Goal: Information Seeking & Learning: Learn about a topic

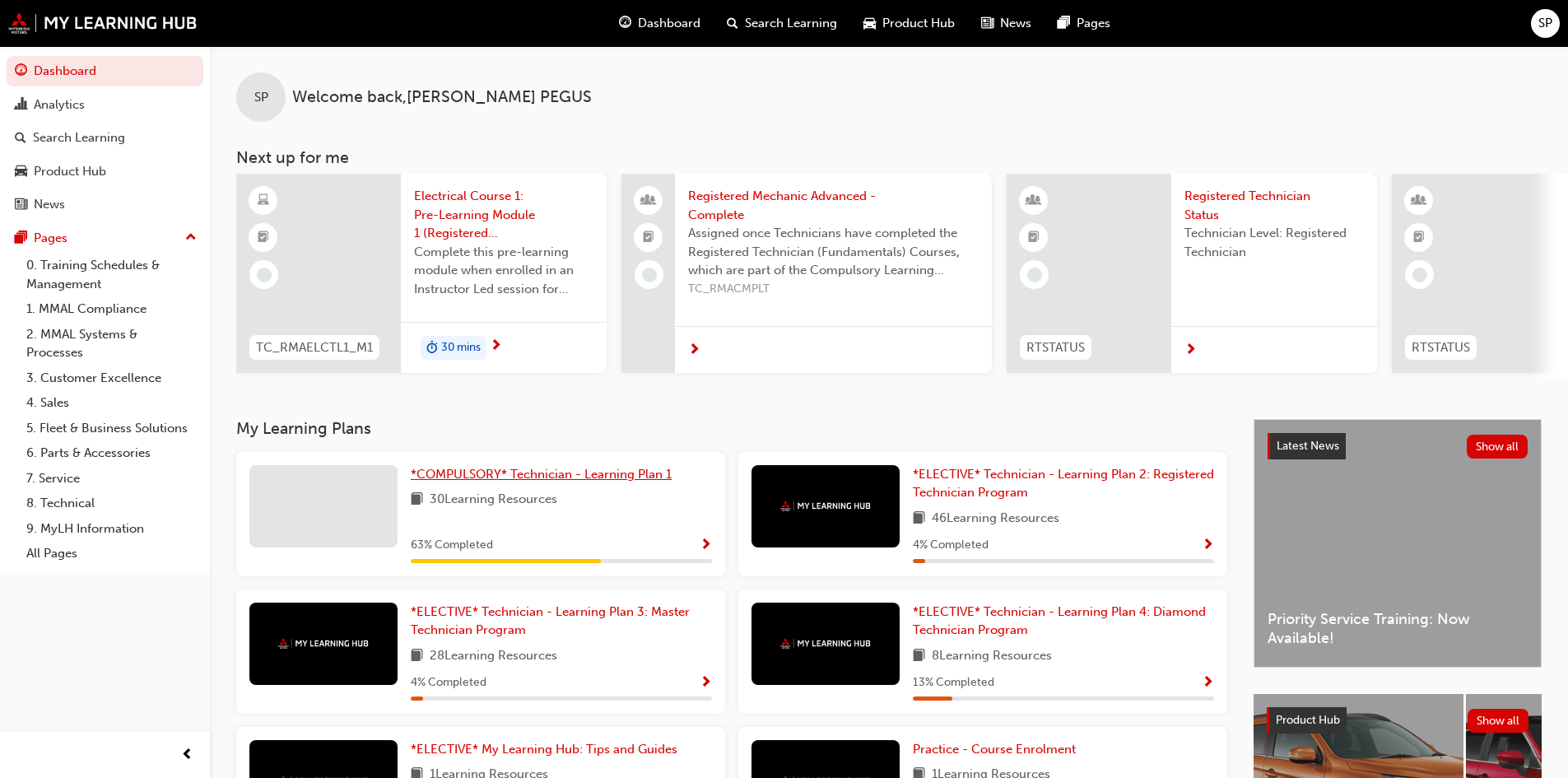
click at [634, 481] on span "*COMPULSORY* Technician - Learning Plan 1" at bounding box center [541, 474] width 261 height 14
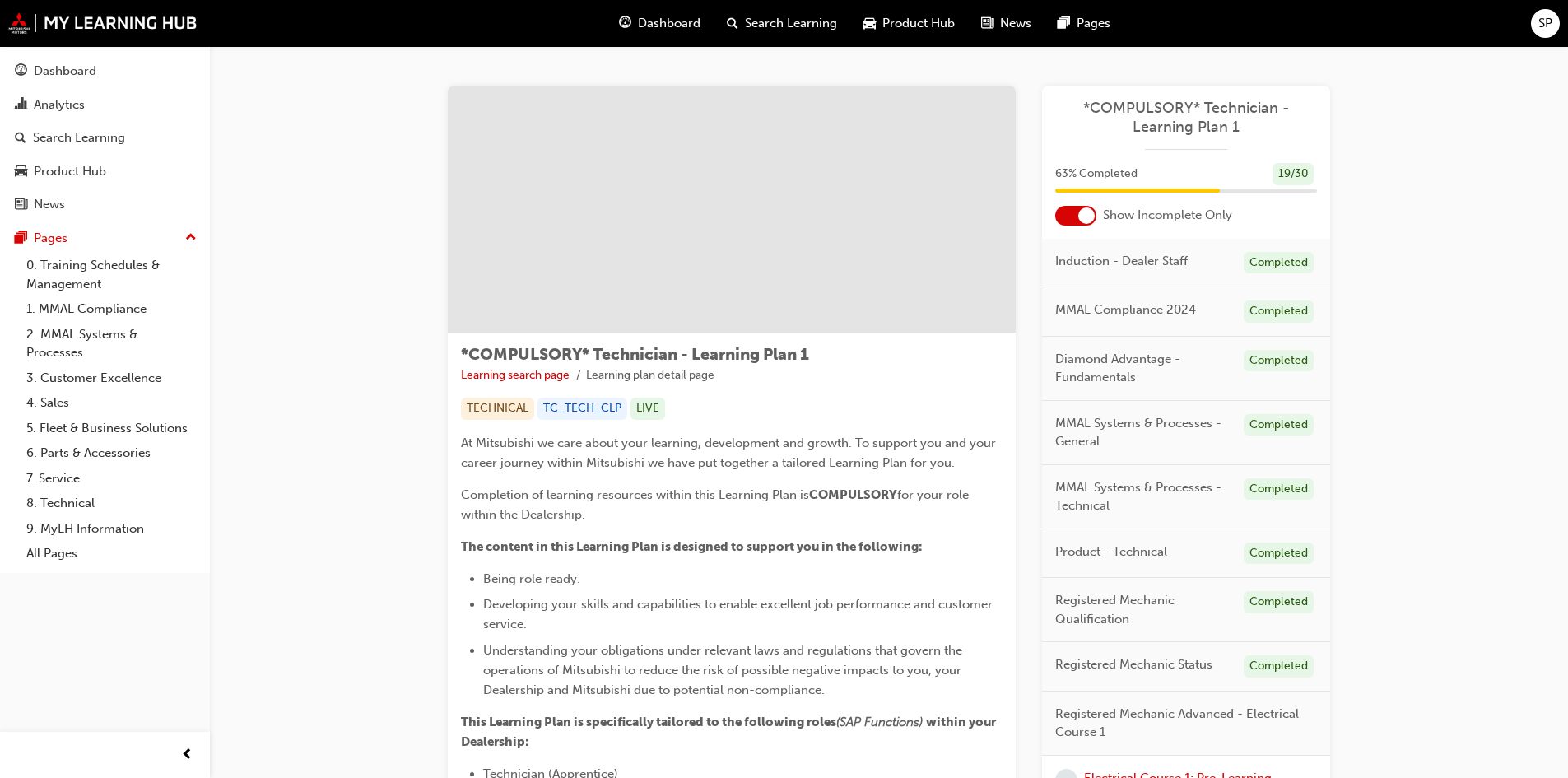
click at [1093, 214] on div at bounding box center [1086, 215] width 16 height 16
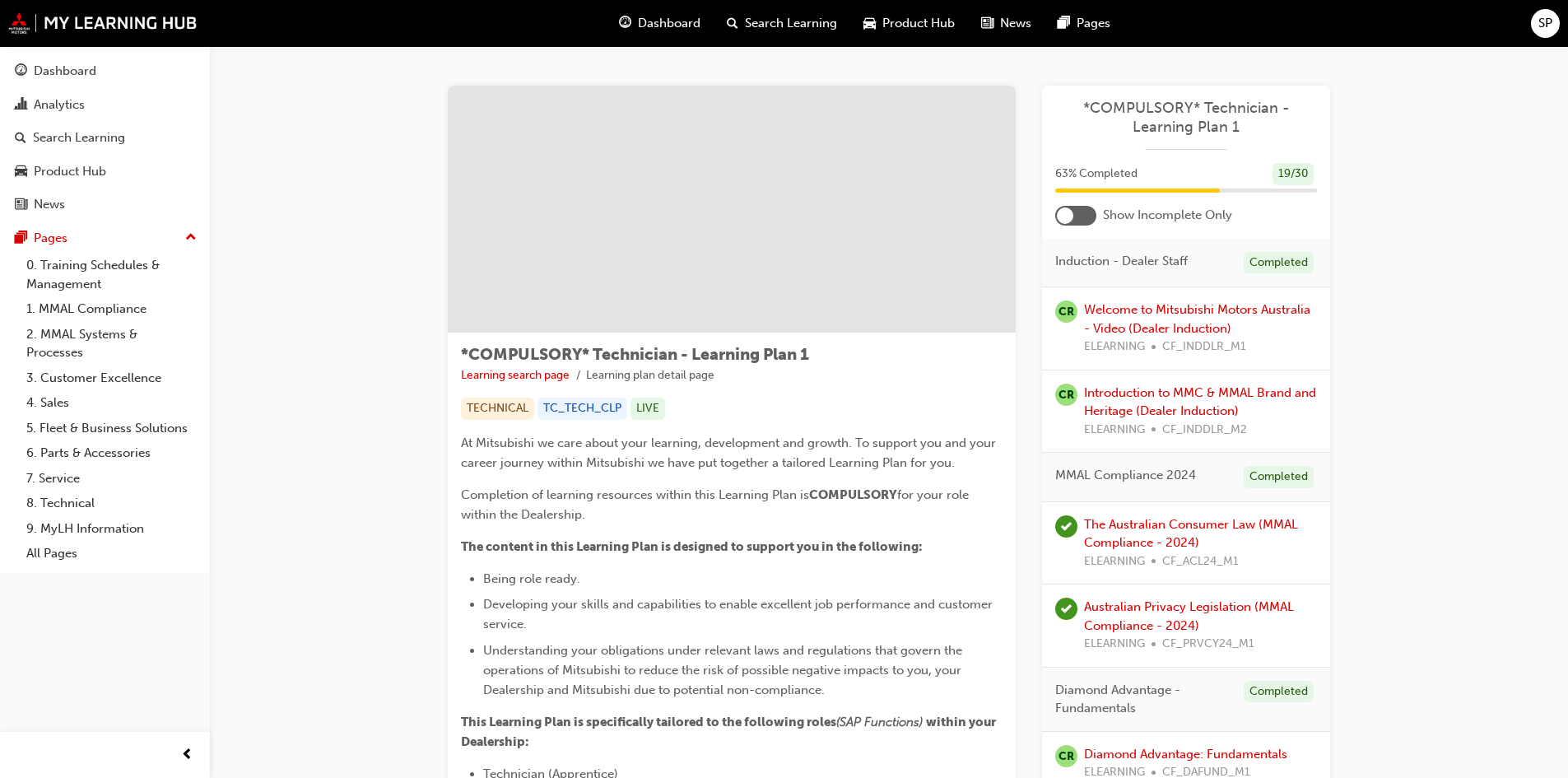
click at [1084, 215] on div at bounding box center [1076, 216] width 41 height 20
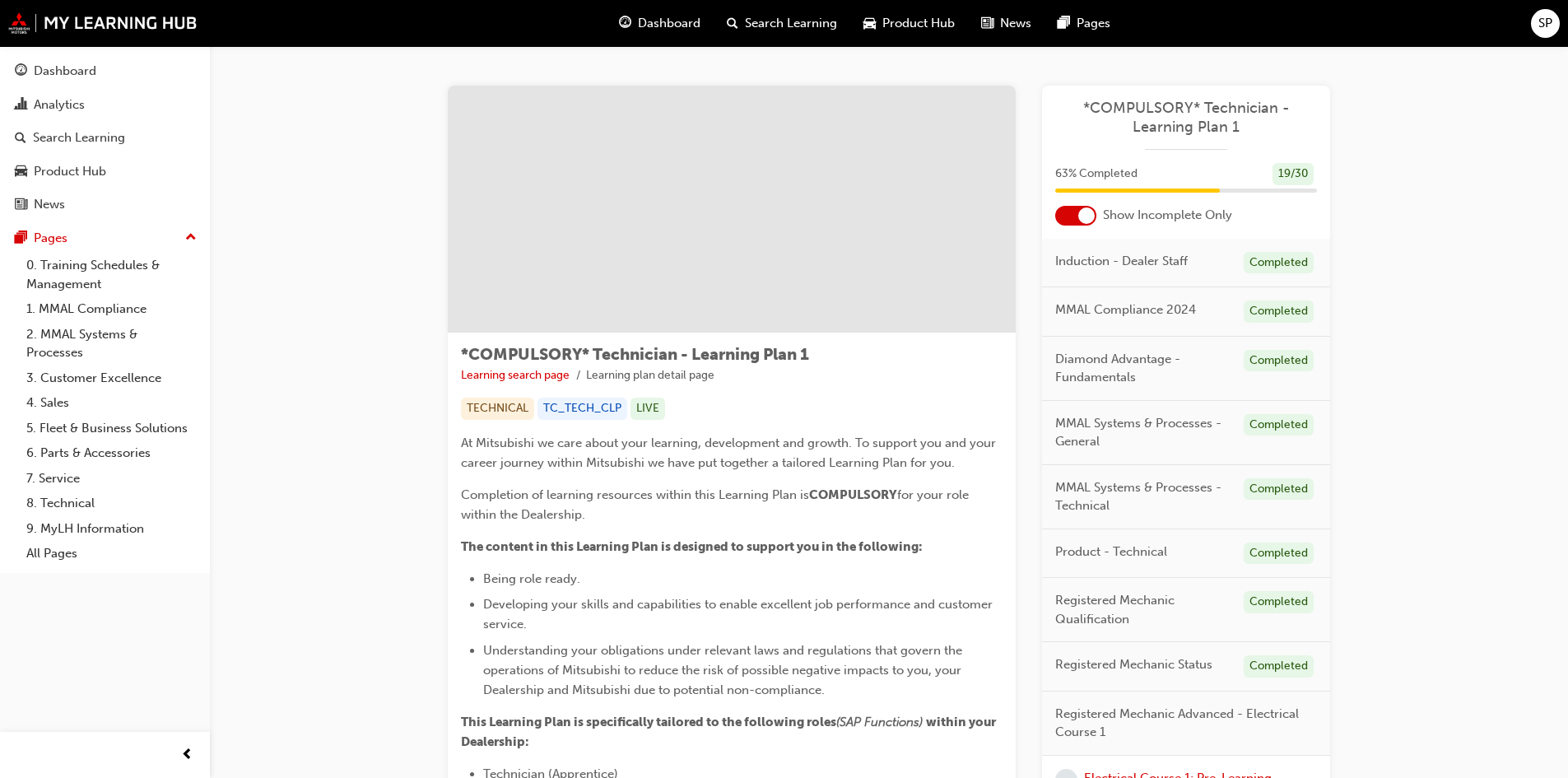
click at [1087, 218] on div at bounding box center [1086, 215] width 16 height 16
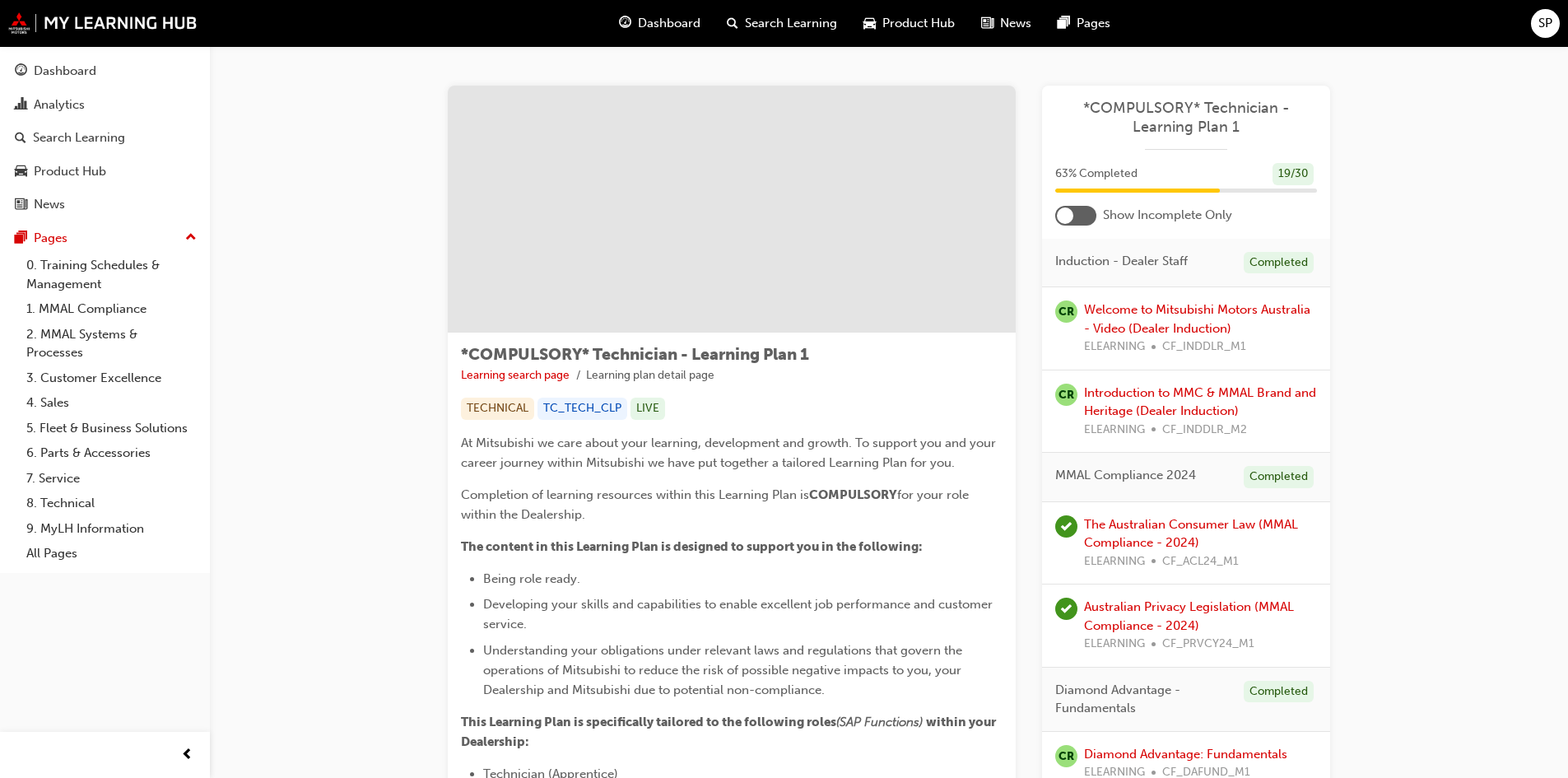
click at [1080, 216] on div at bounding box center [1076, 216] width 41 height 20
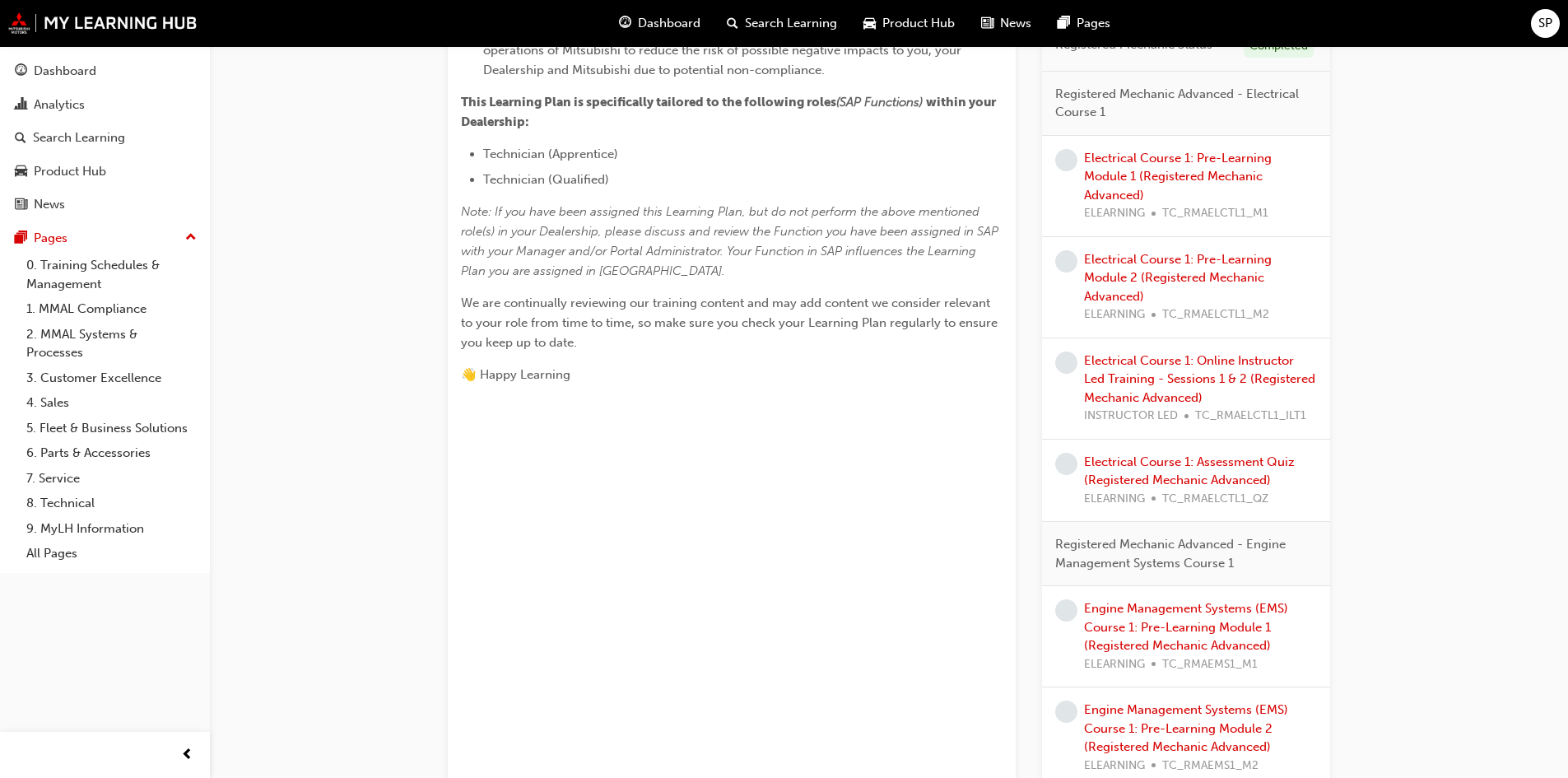
scroll to position [576, 0]
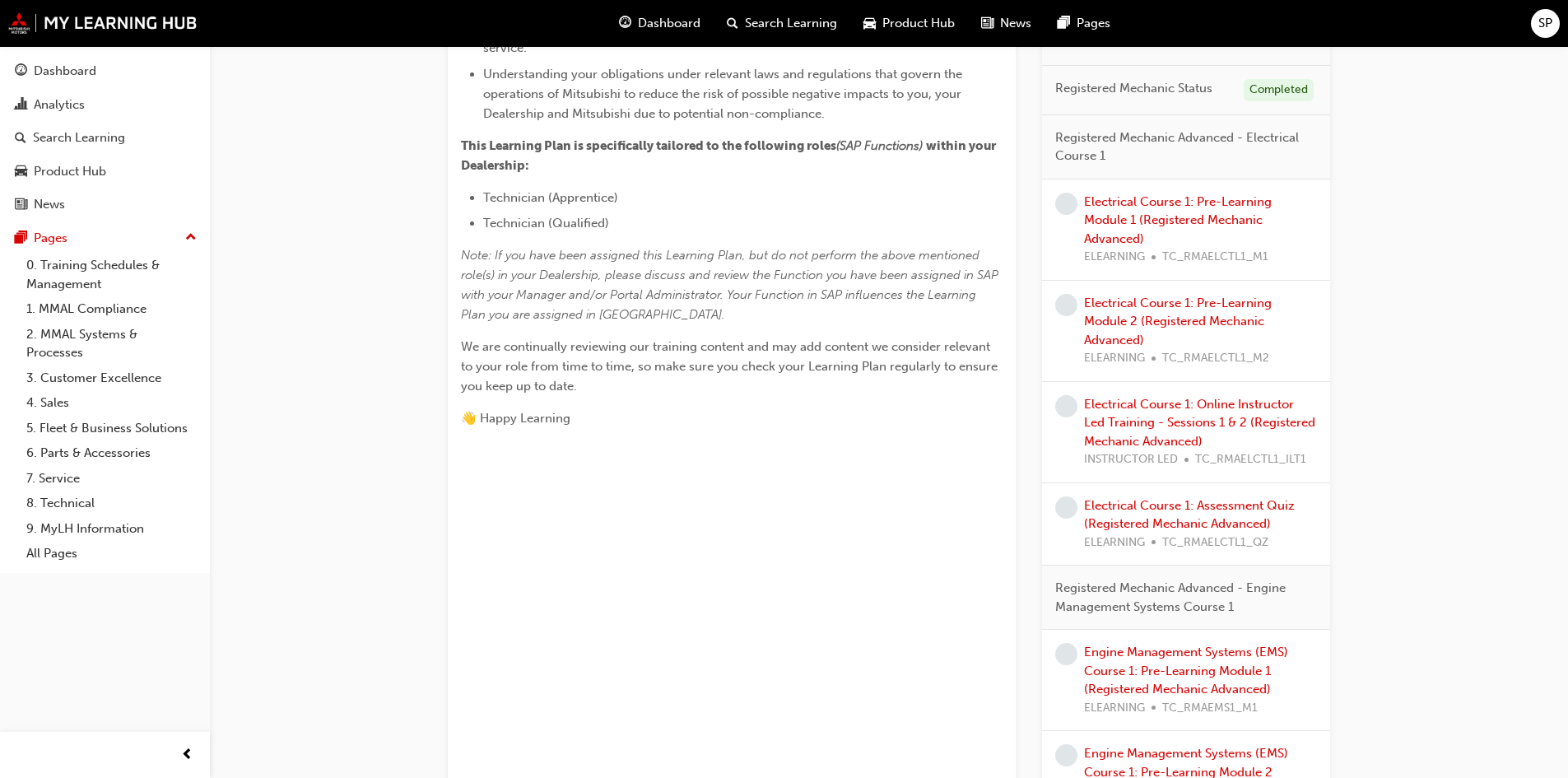
click at [1067, 204] on span "learningRecordVerb_NONE-icon" at bounding box center [1066, 204] width 23 height 23
click at [1125, 204] on link "Electrical Course 1: Pre-Learning Module 1 (Registered Mechanic Advanced)" at bounding box center [1178, 221] width 187 height 52
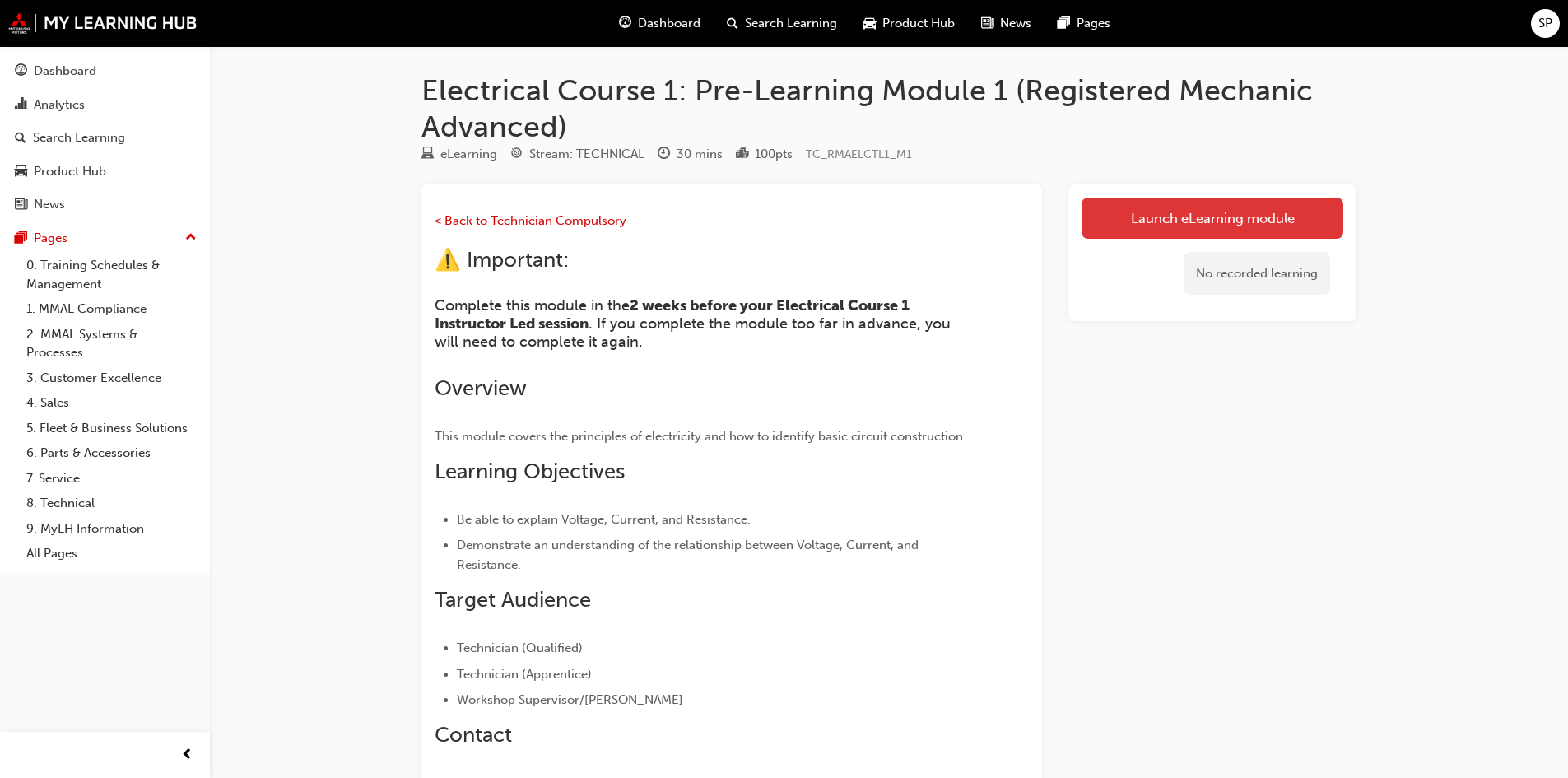
click at [1191, 222] on link "Launch eLearning module" at bounding box center [1212, 218] width 262 height 41
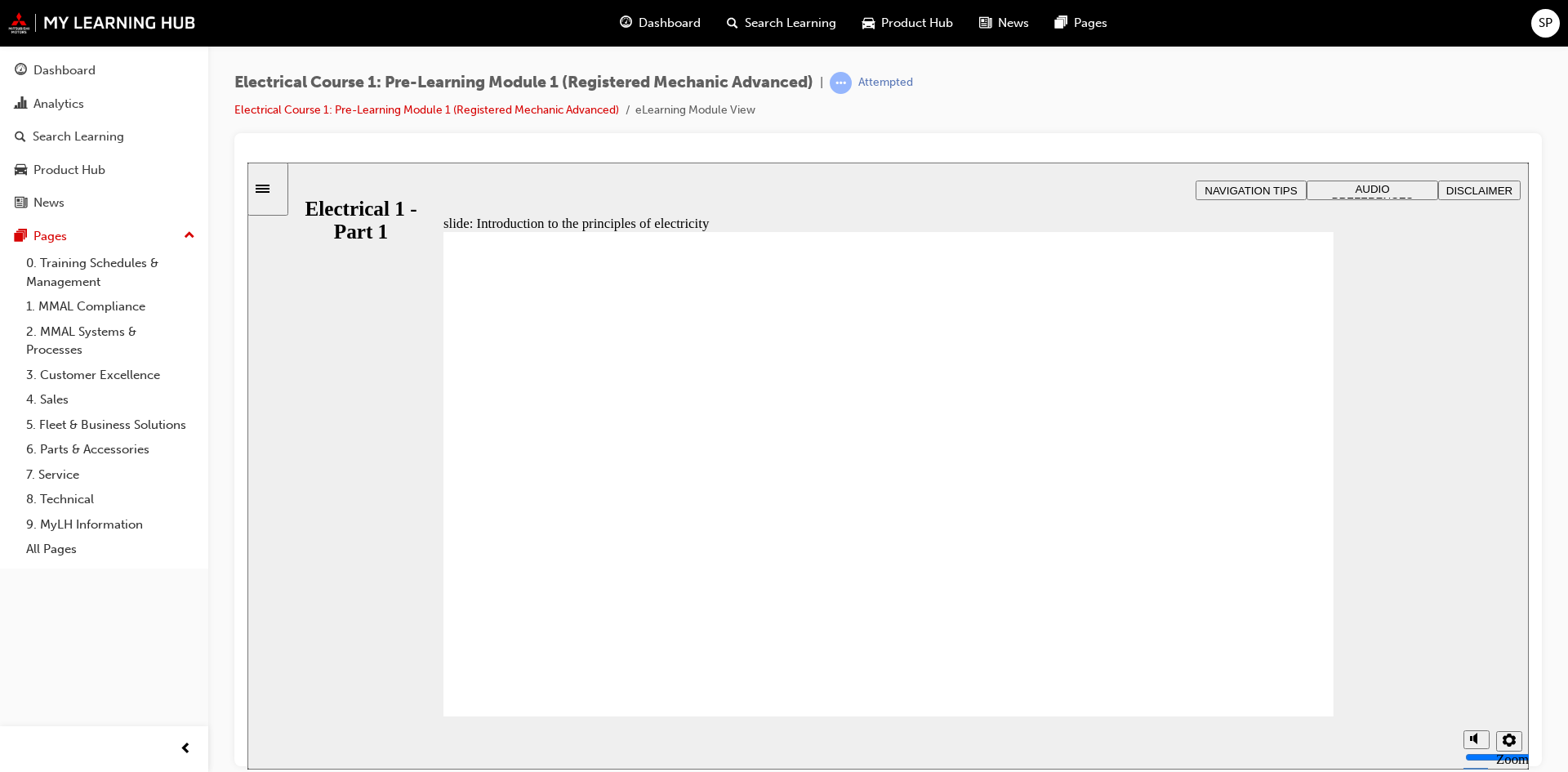
drag, startPoint x: 495, startPoint y: 592, endPoint x: 528, endPoint y: 592, distance: 33.0
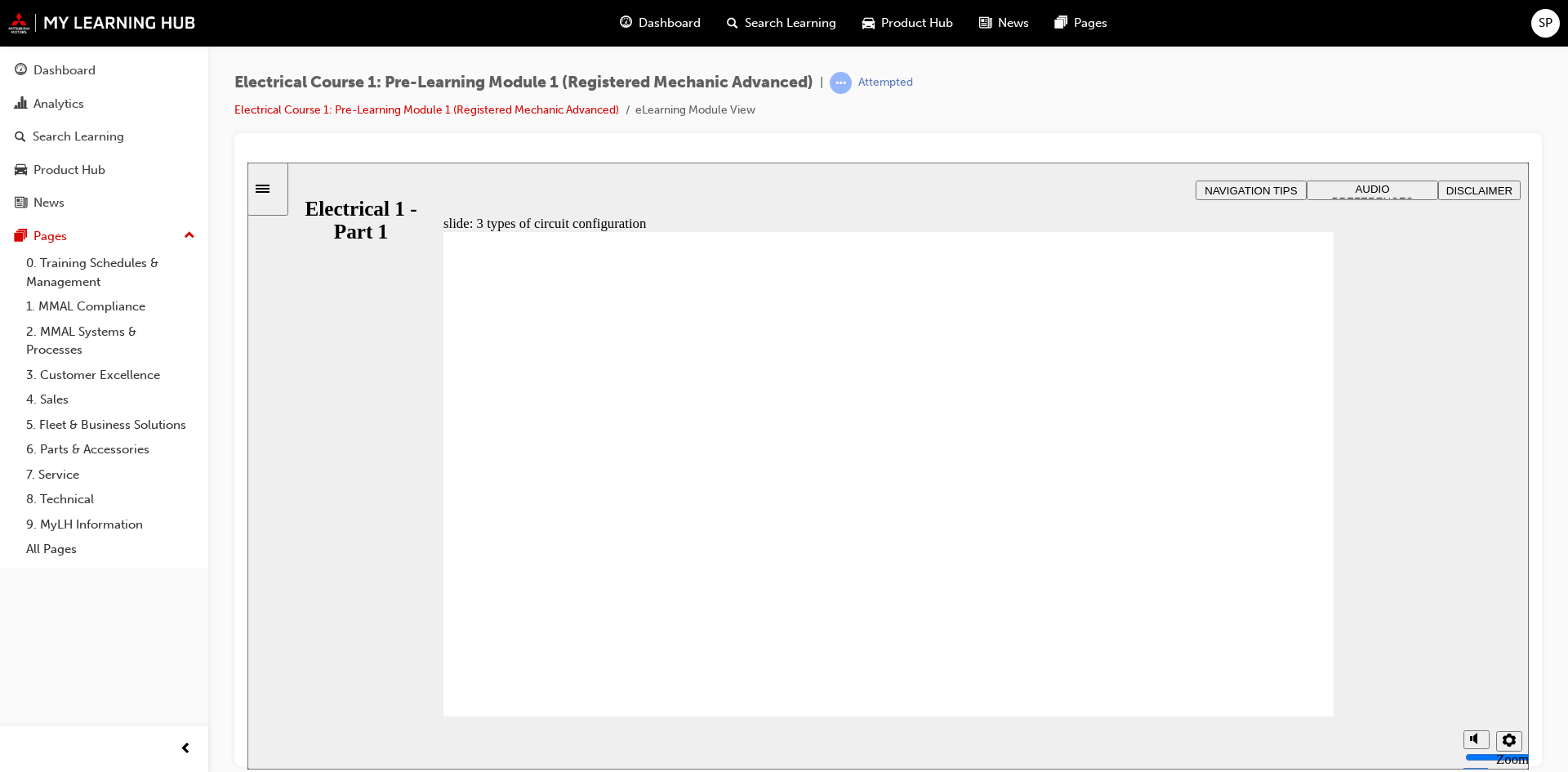
checkbox input "true"
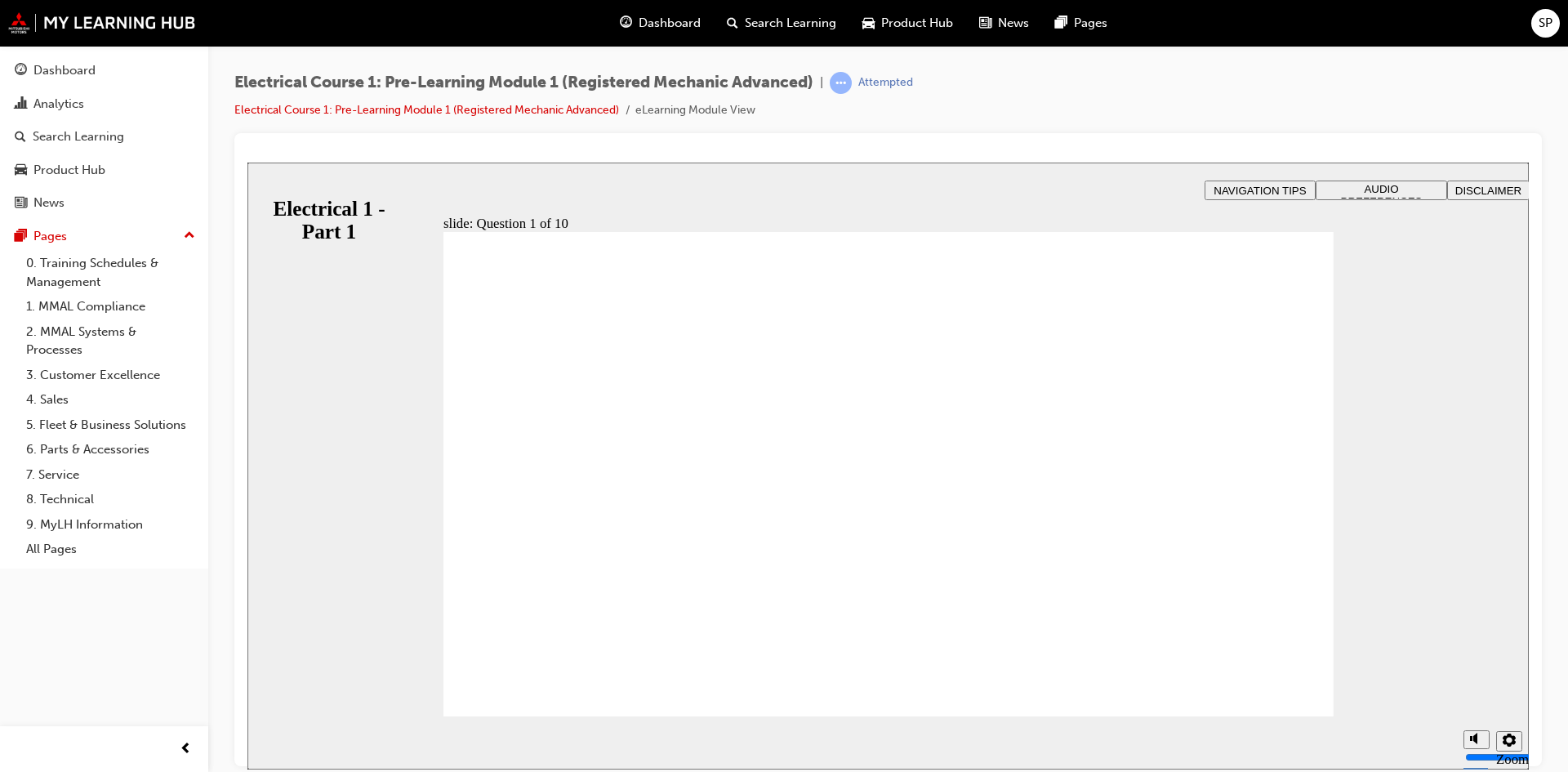
checkbox input "true"
radio input "true"
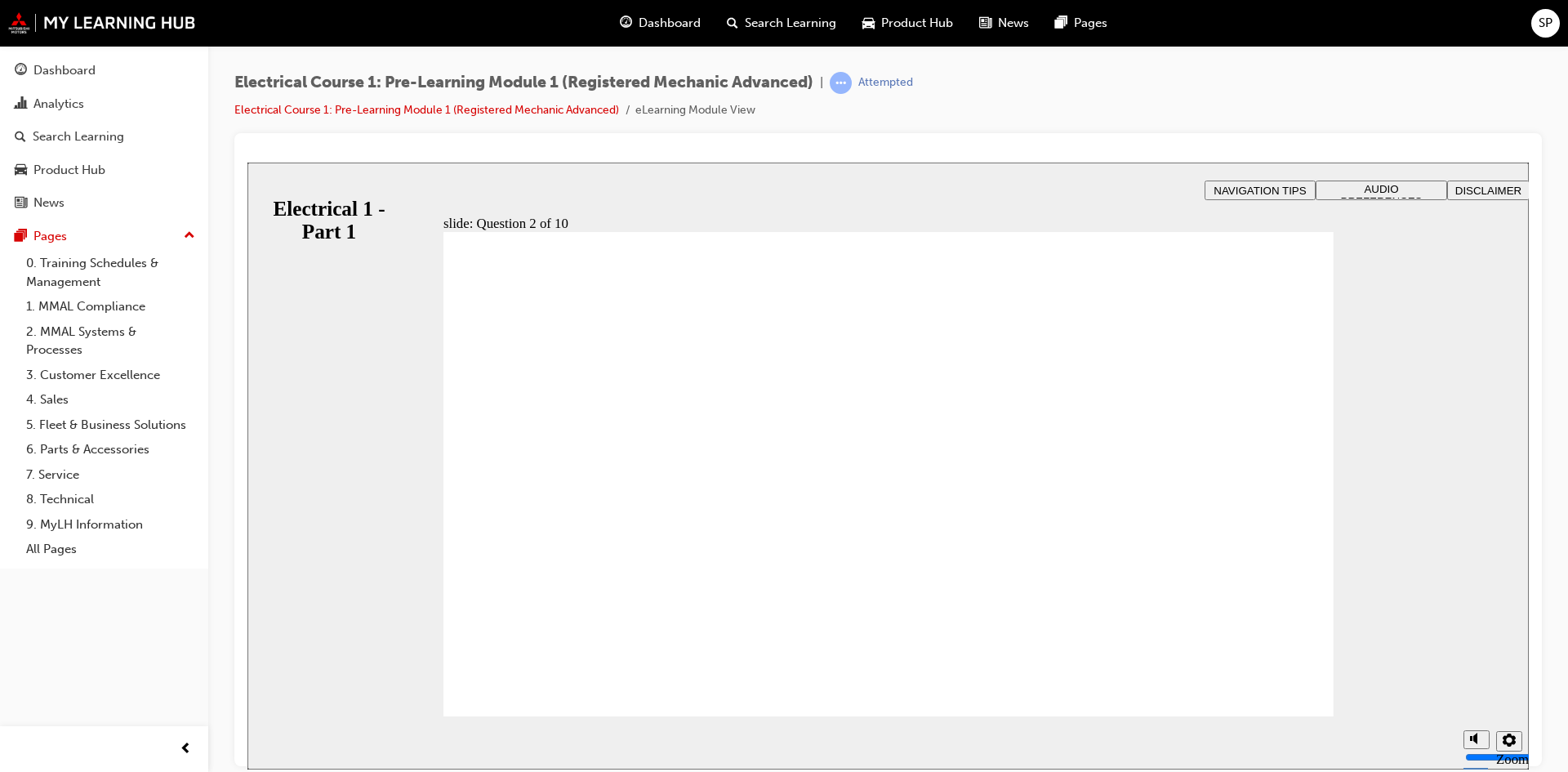
radio input "false"
radio input "true"
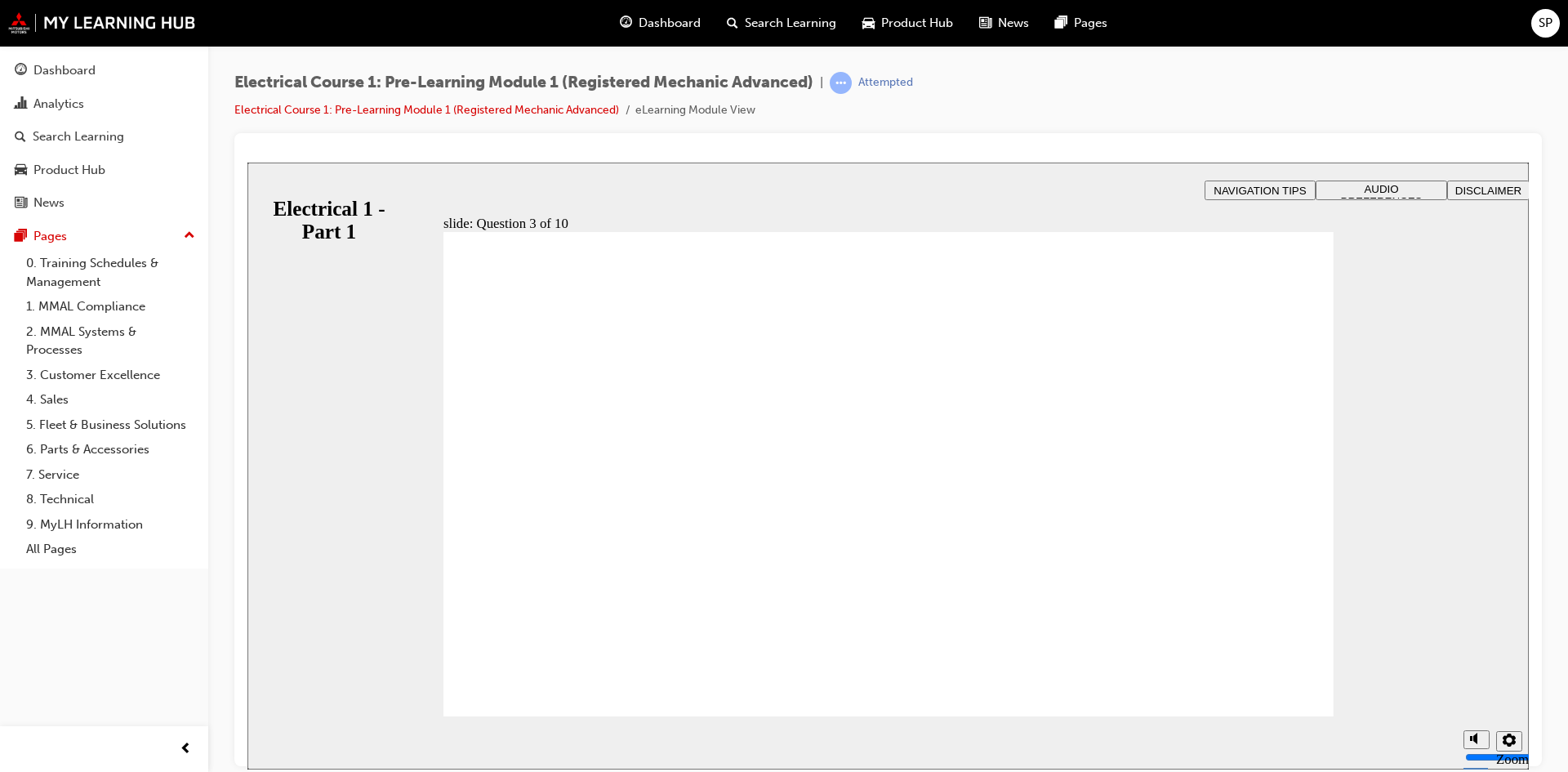
radio input "true"
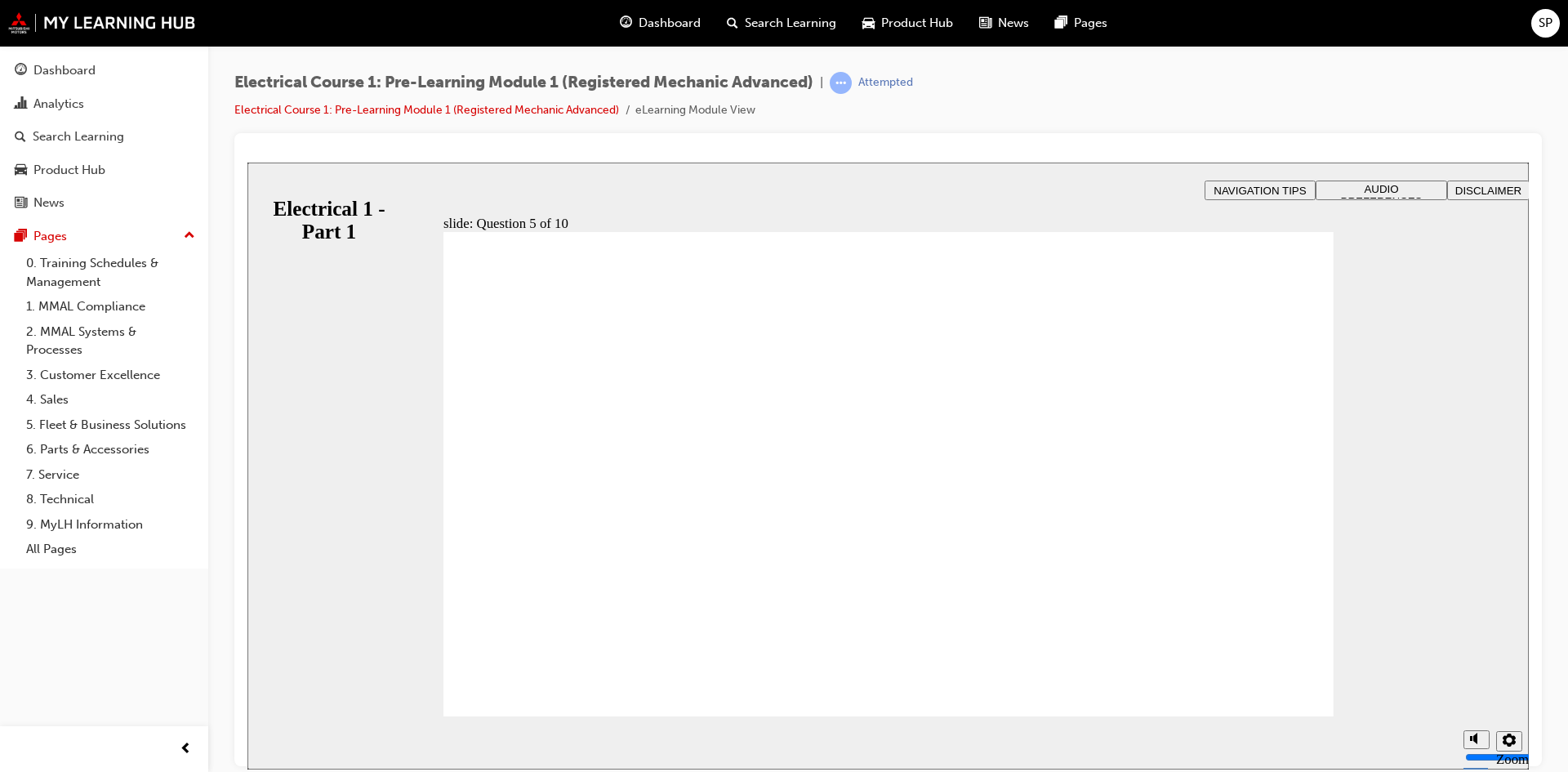
radio input "true"
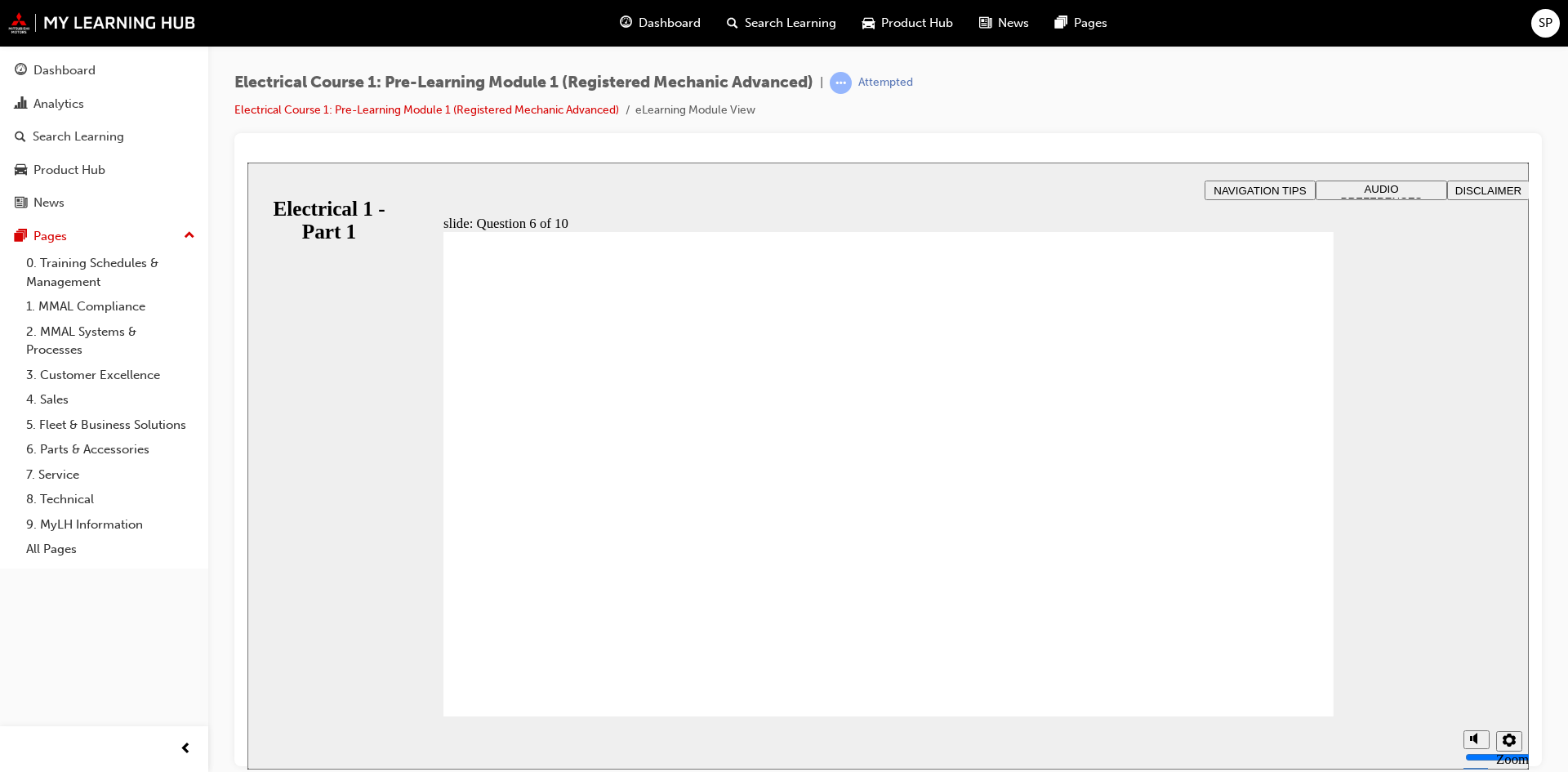
radio input "true"
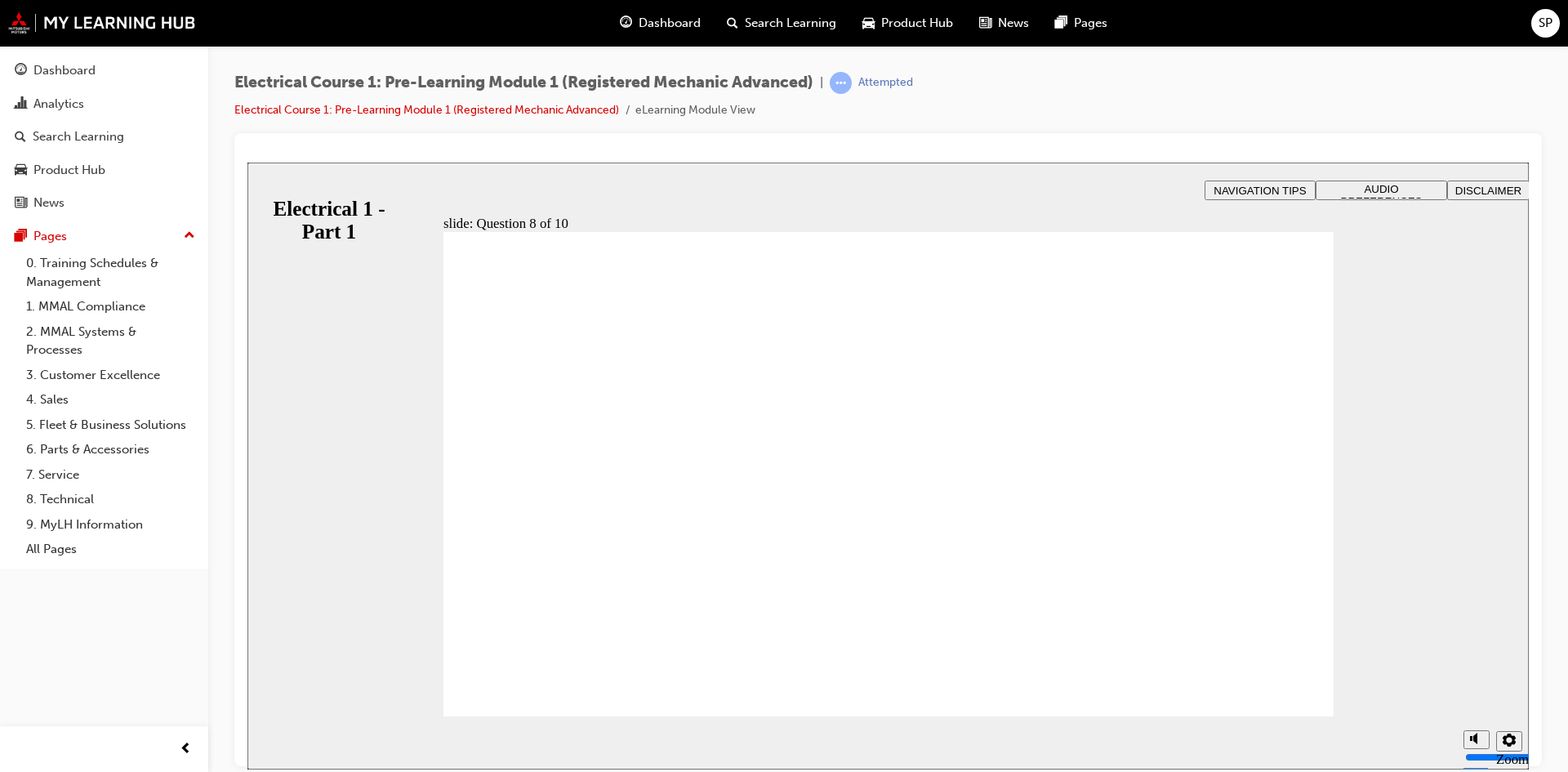
radio input "true"
radio input "false"
radio input "true"
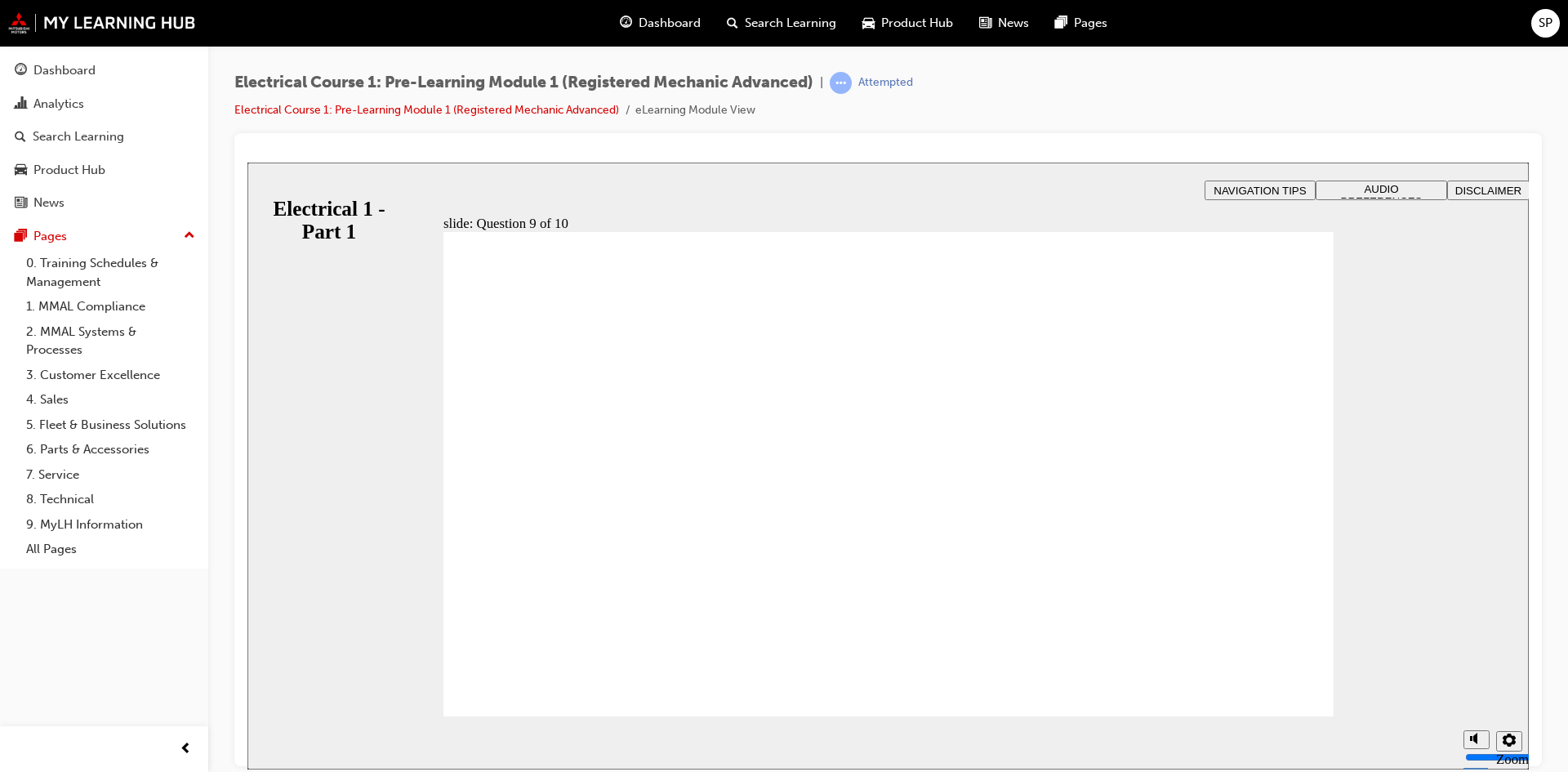
radio input "false"
radio input "true"
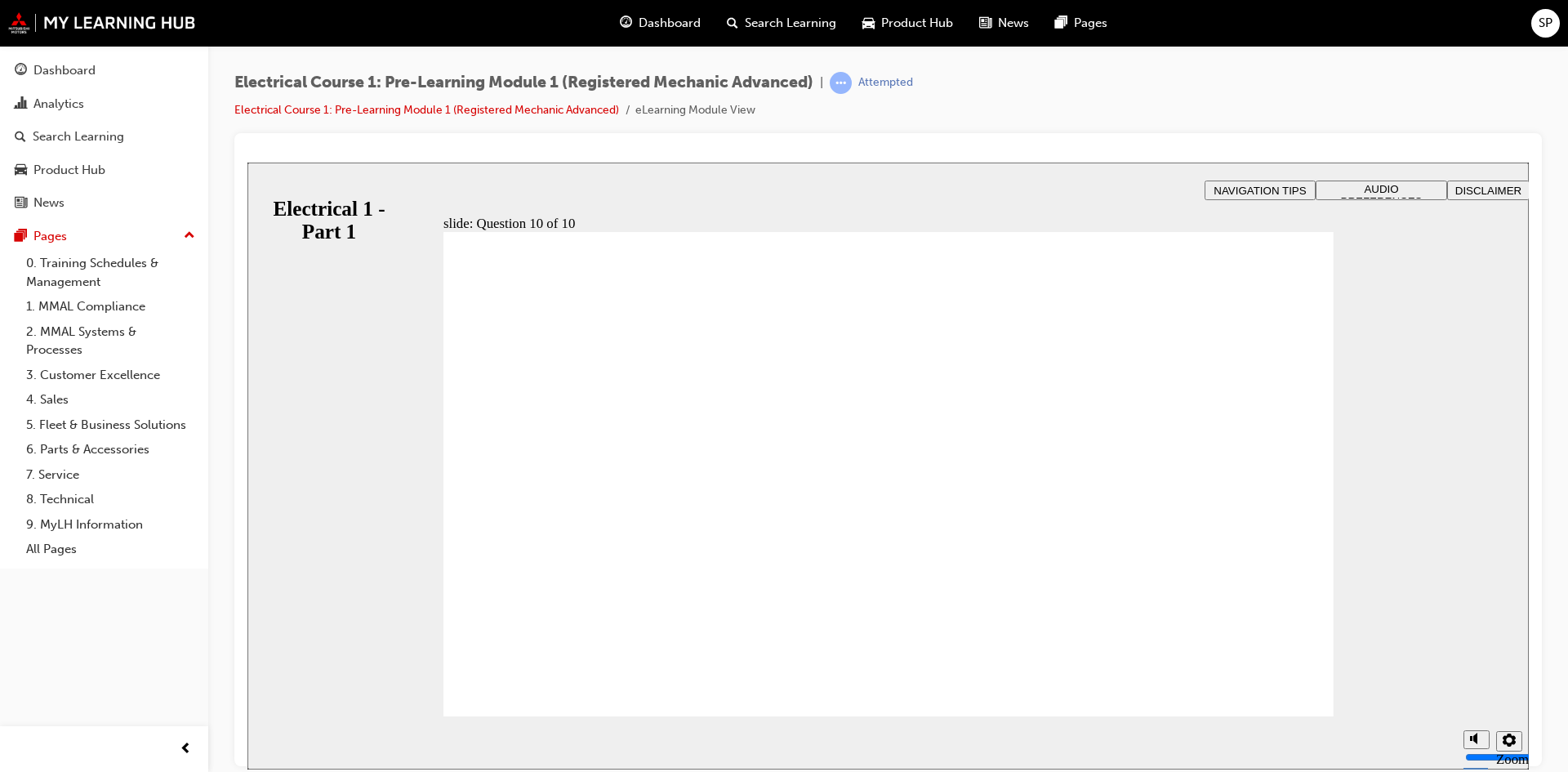
radio input "true"
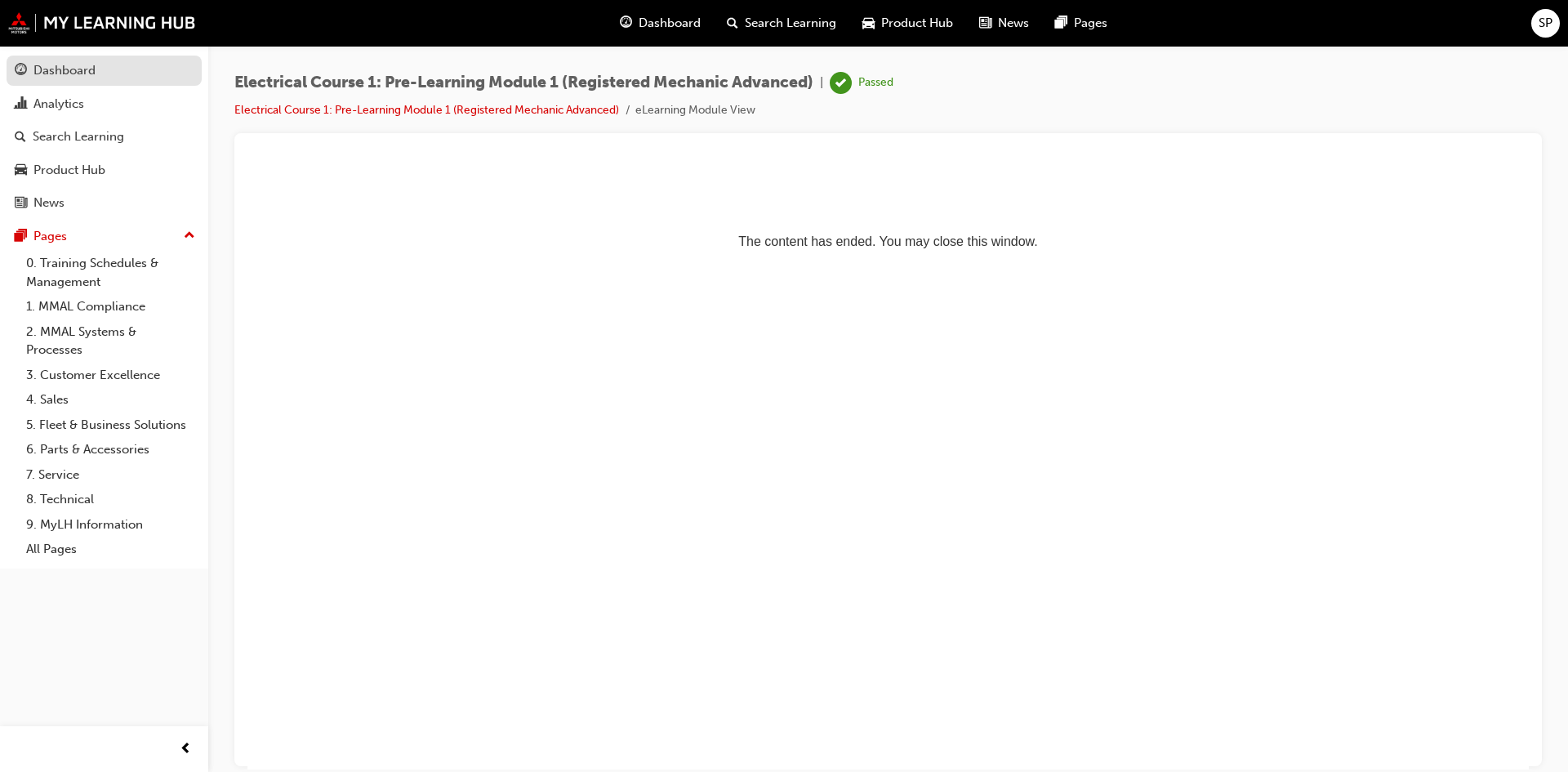
click at [96, 73] on div "Dashboard" at bounding box center [104, 71] width 179 height 21
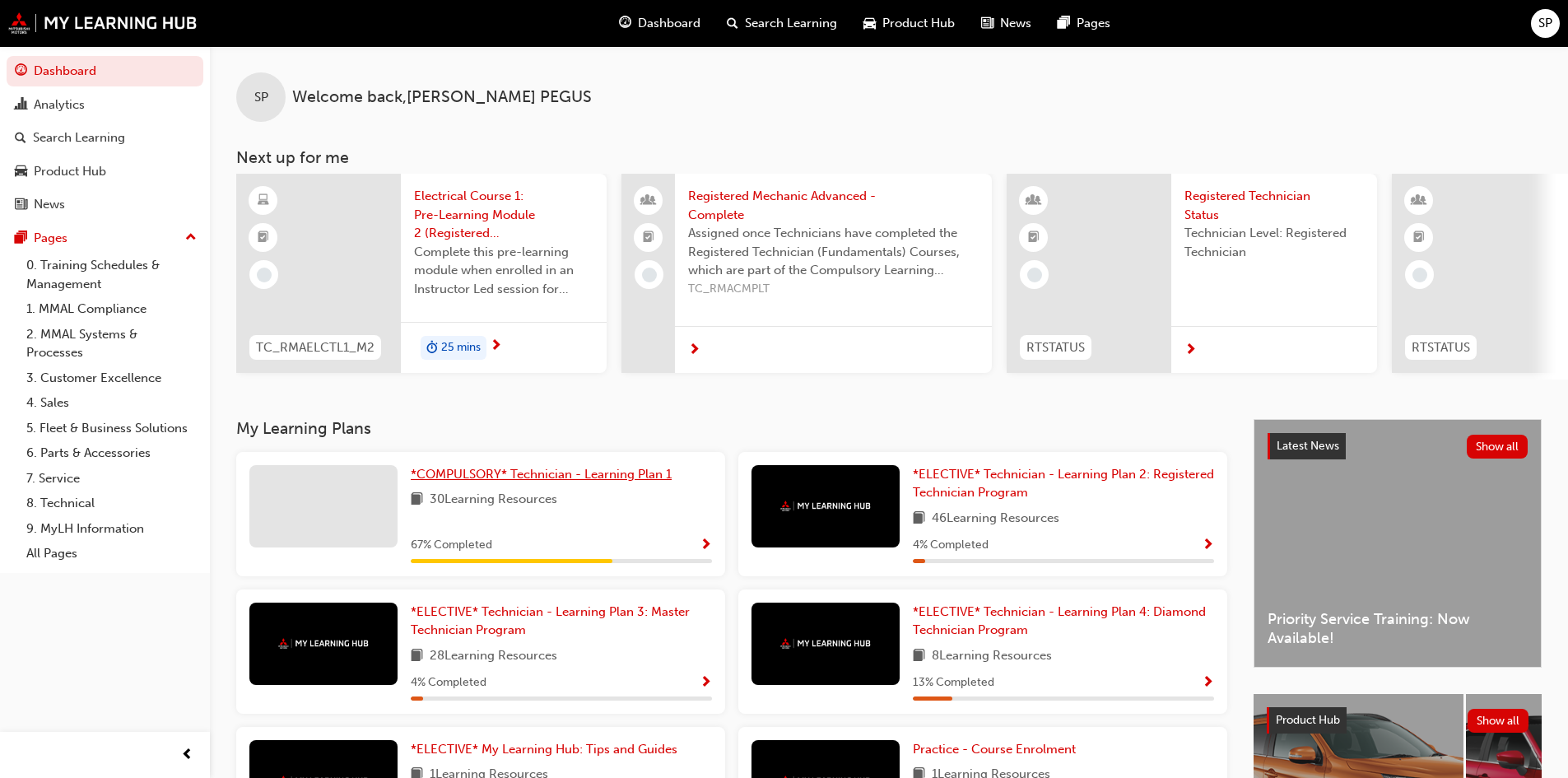
click at [612, 481] on span "*COMPULSORY* Technician - Learning Plan 1" at bounding box center [541, 474] width 261 height 14
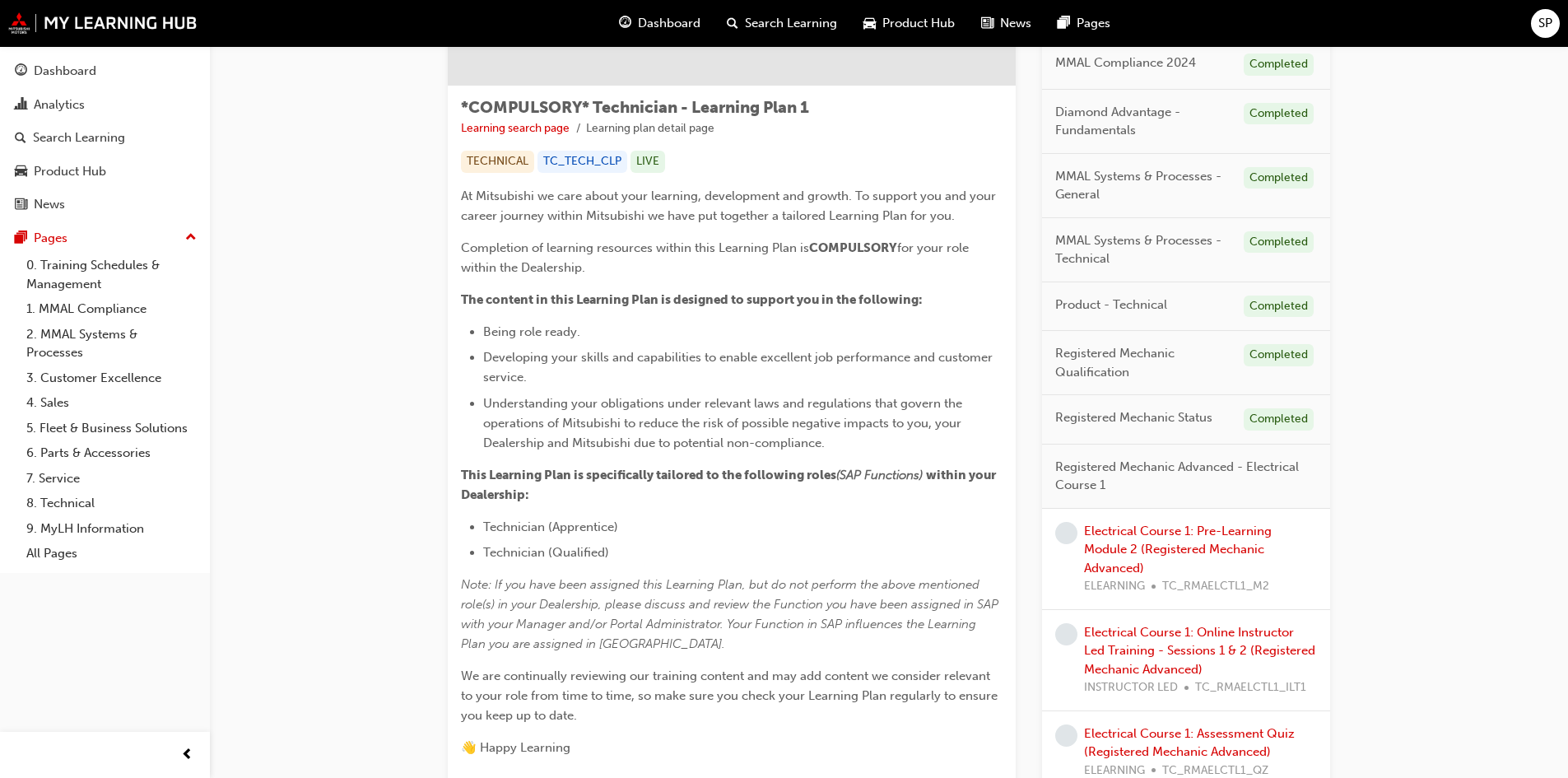
scroll to position [330, 0]
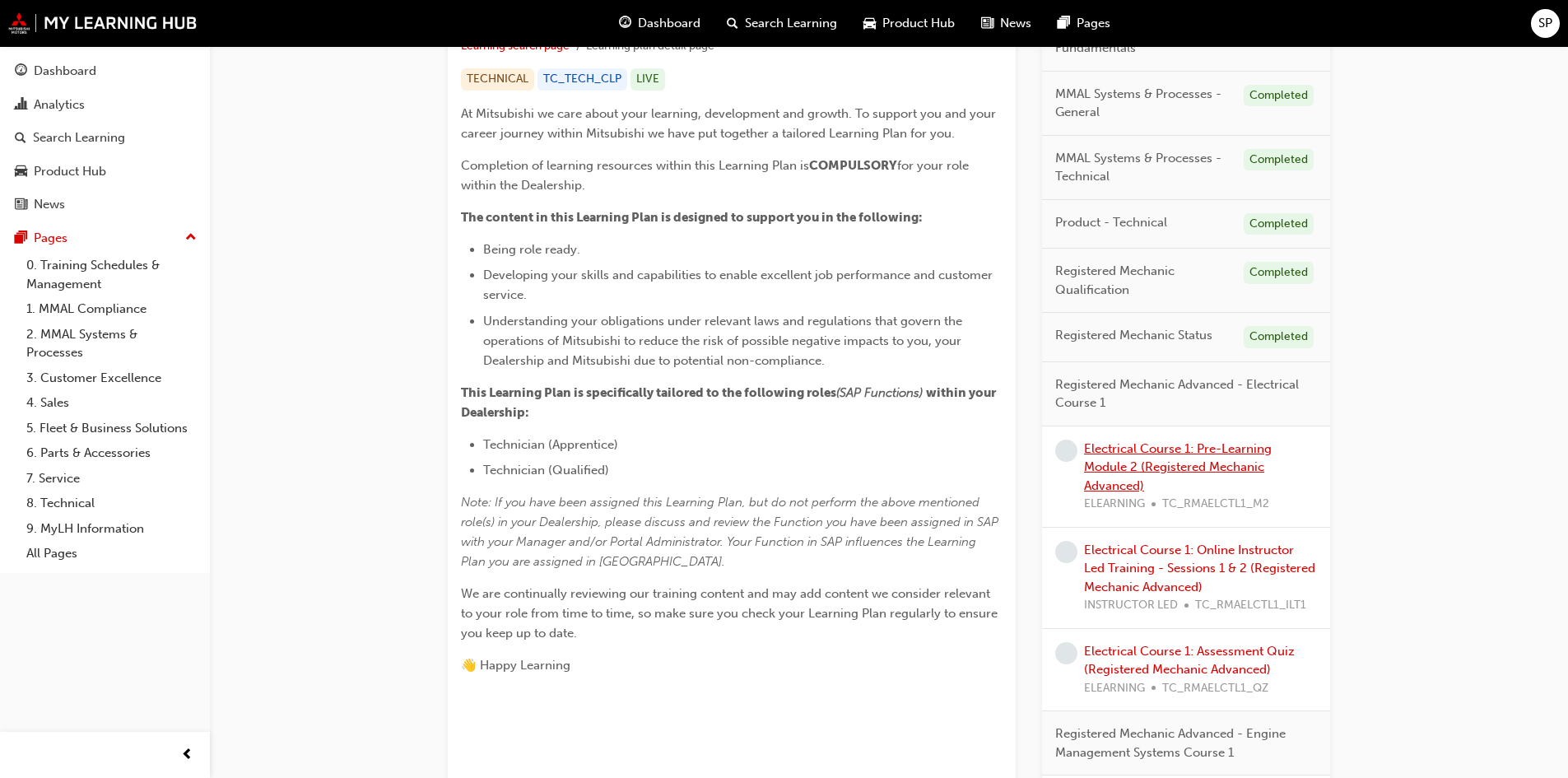
click at [1163, 452] on link "Electrical Course 1: Pre-Learning Module 2 (Registered Mechanic Advanced)" at bounding box center [1178, 467] width 187 height 52
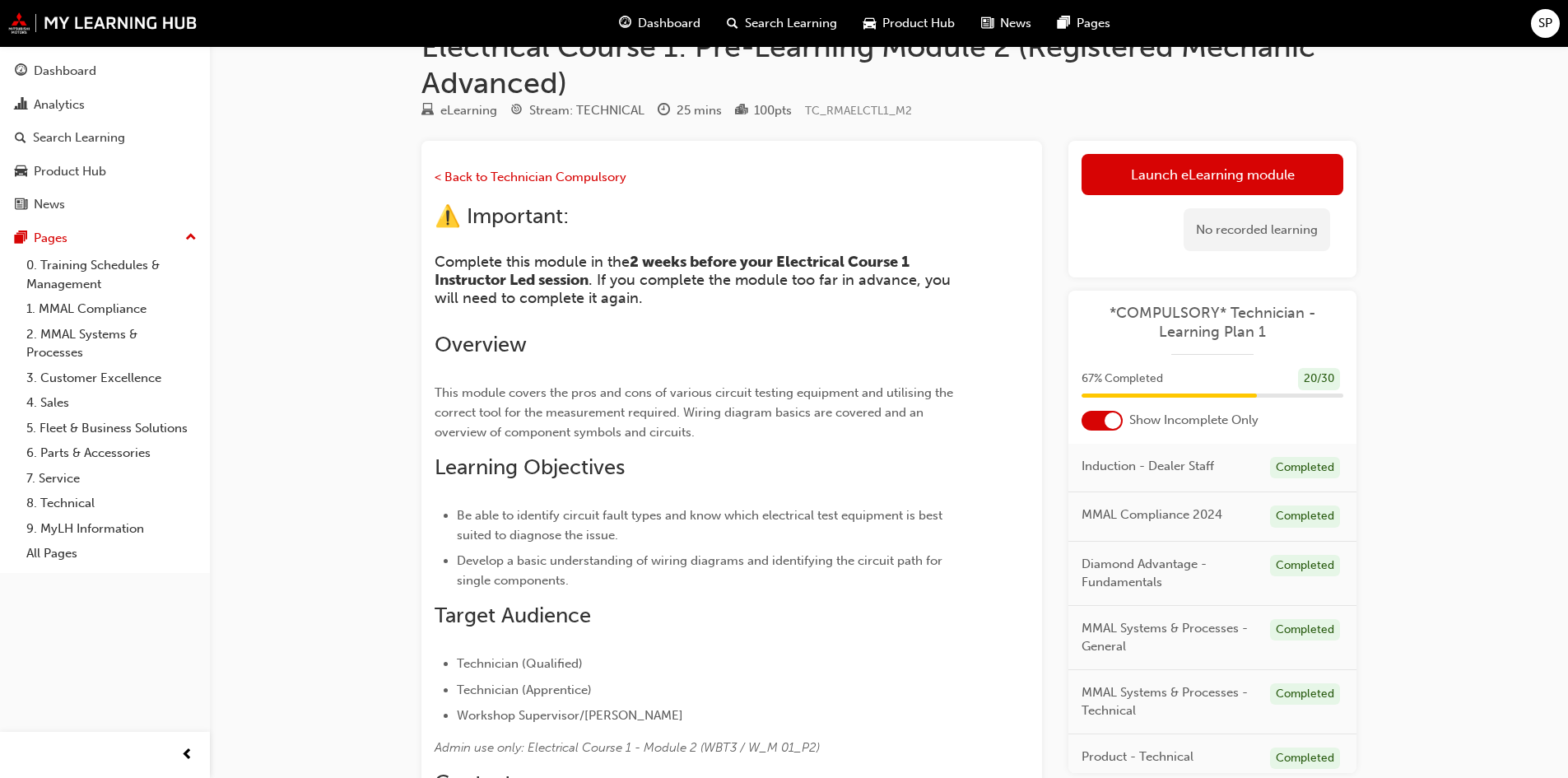
scroll to position [42, 0]
click at [1248, 178] on link "Launch eLearning module" at bounding box center [1212, 176] width 262 height 41
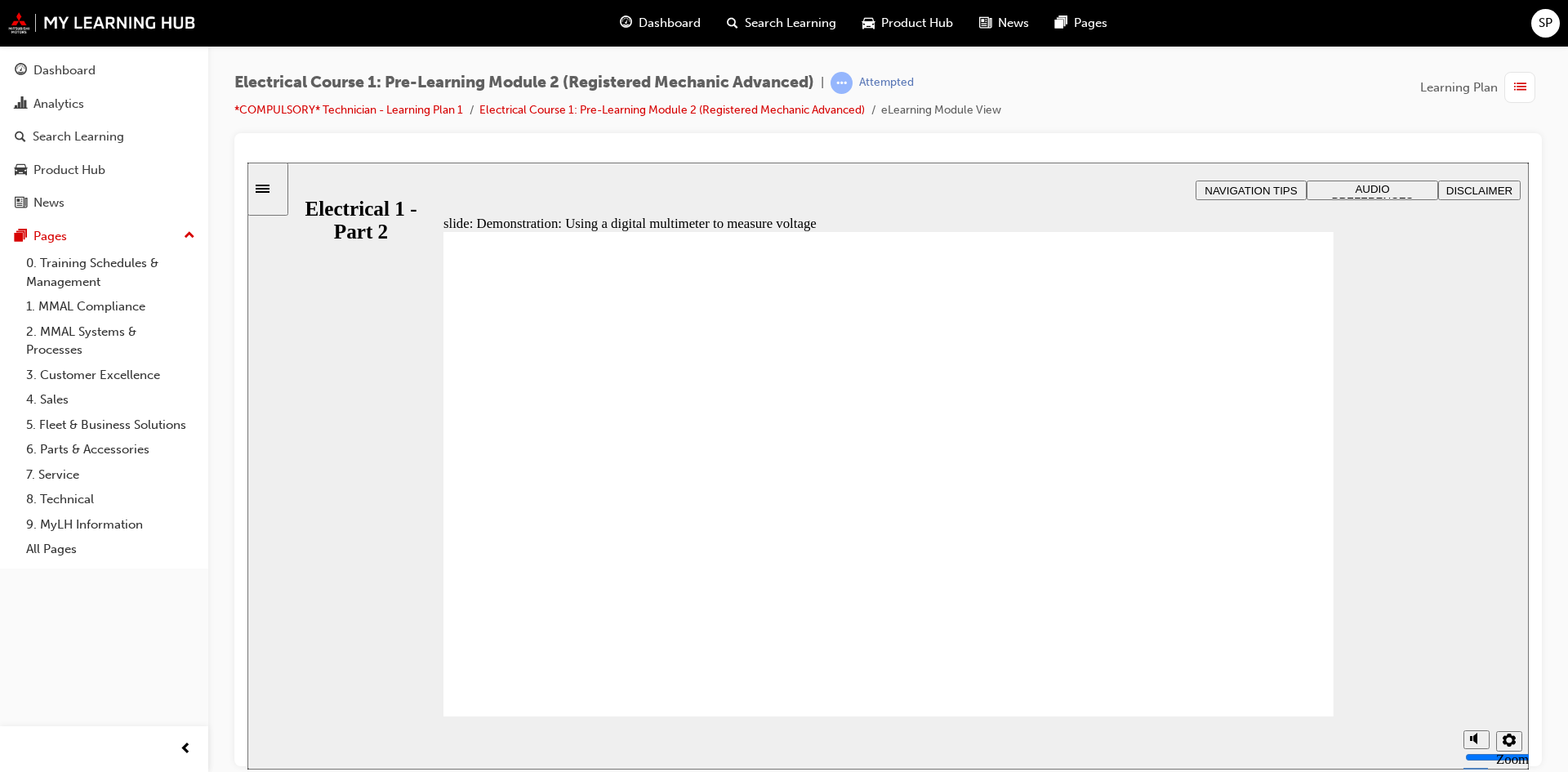
type input "30"
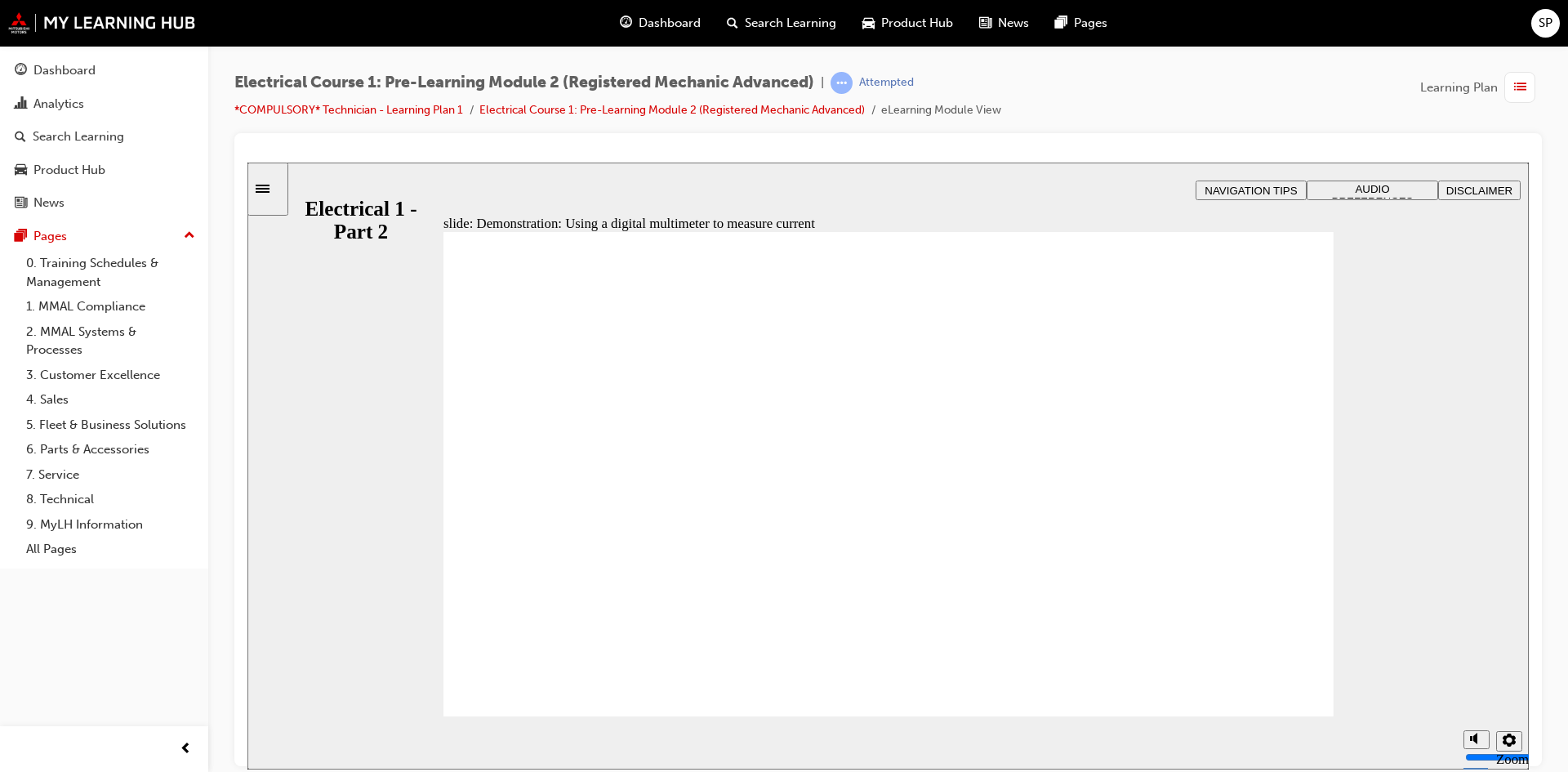
type input "30"
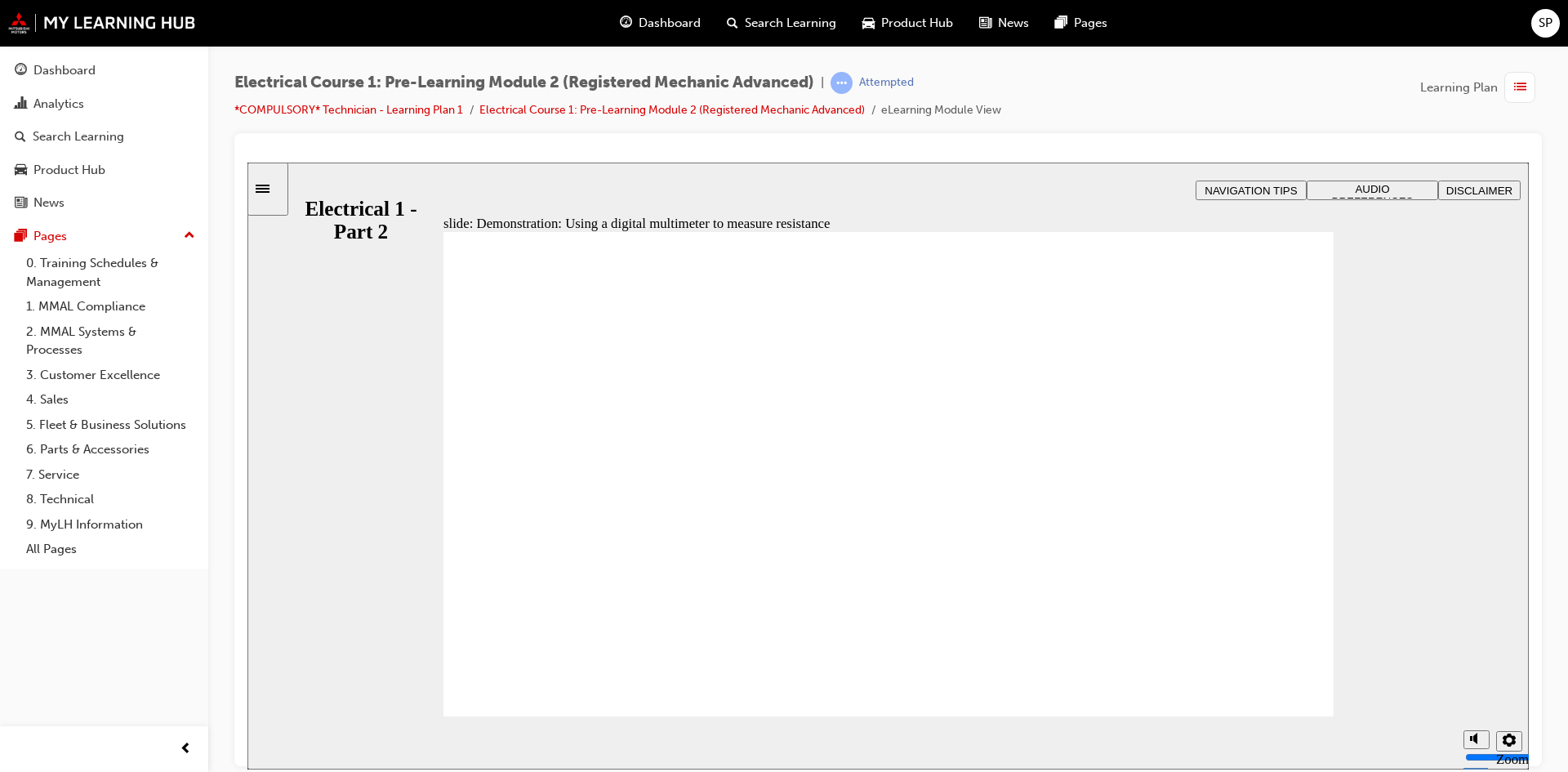
type input "24"
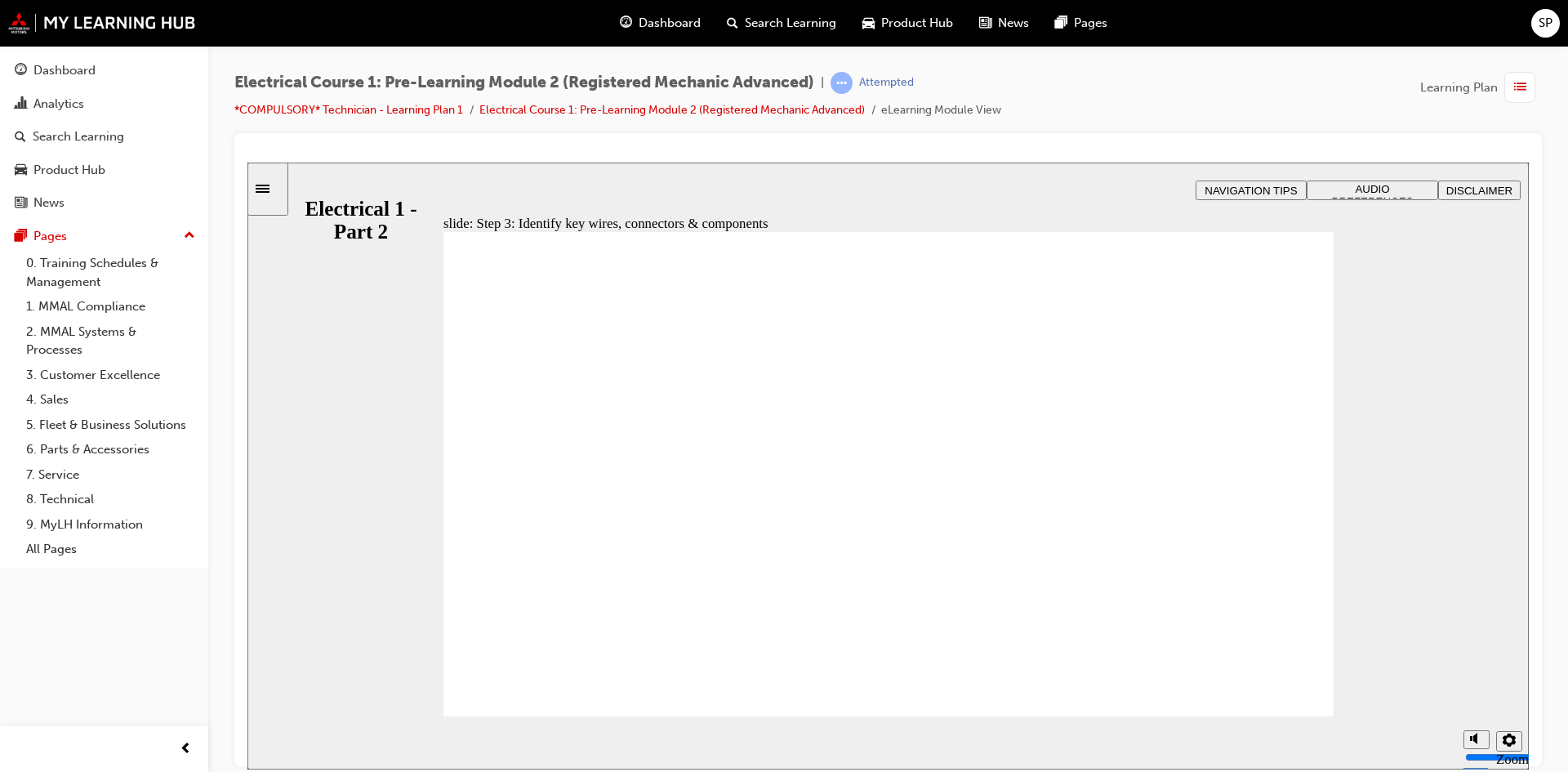
drag, startPoint x: 628, startPoint y: 552, endPoint x: 1055, endPoint y: 508, distance: 429.3
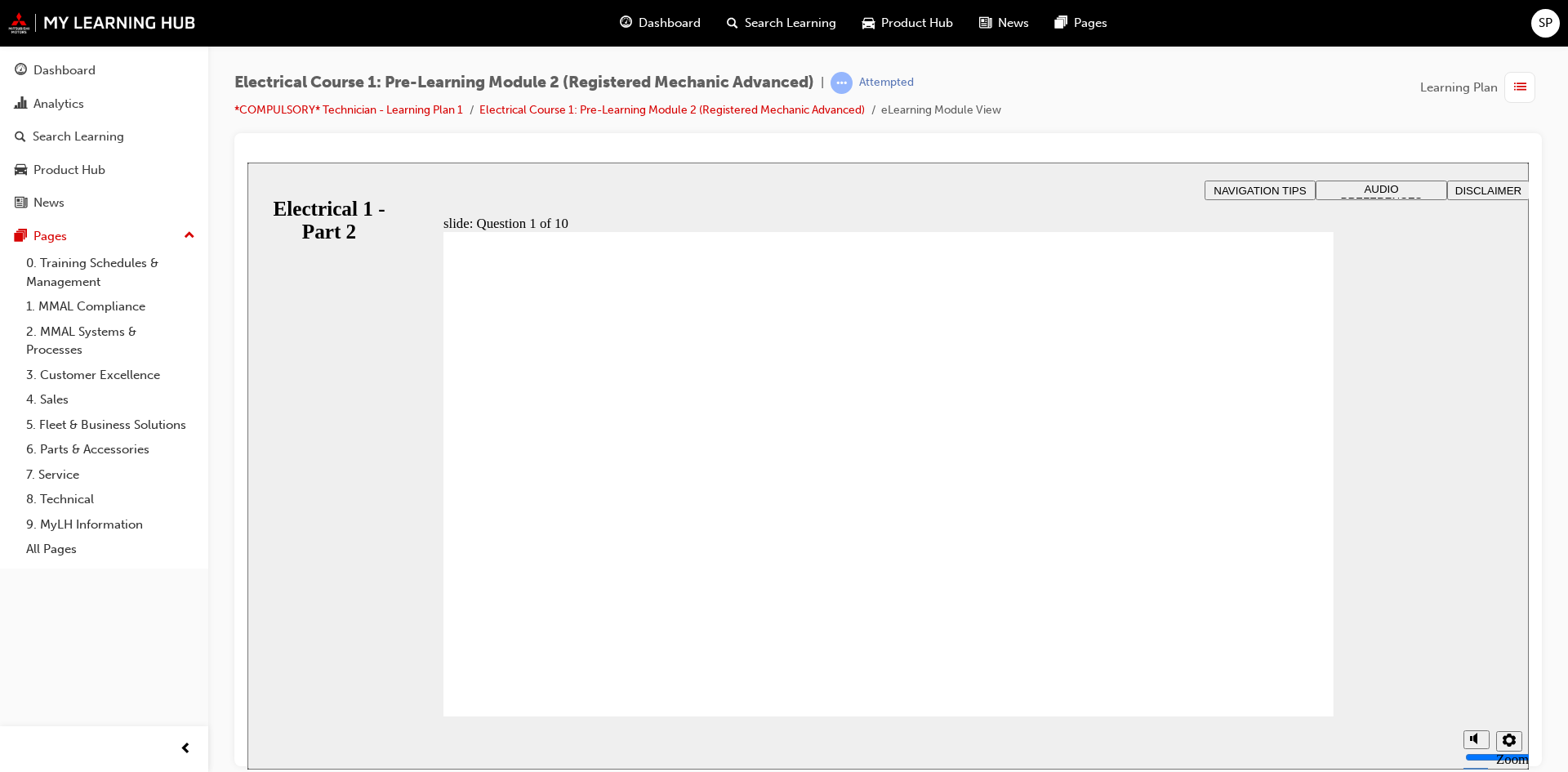
radio input "true"
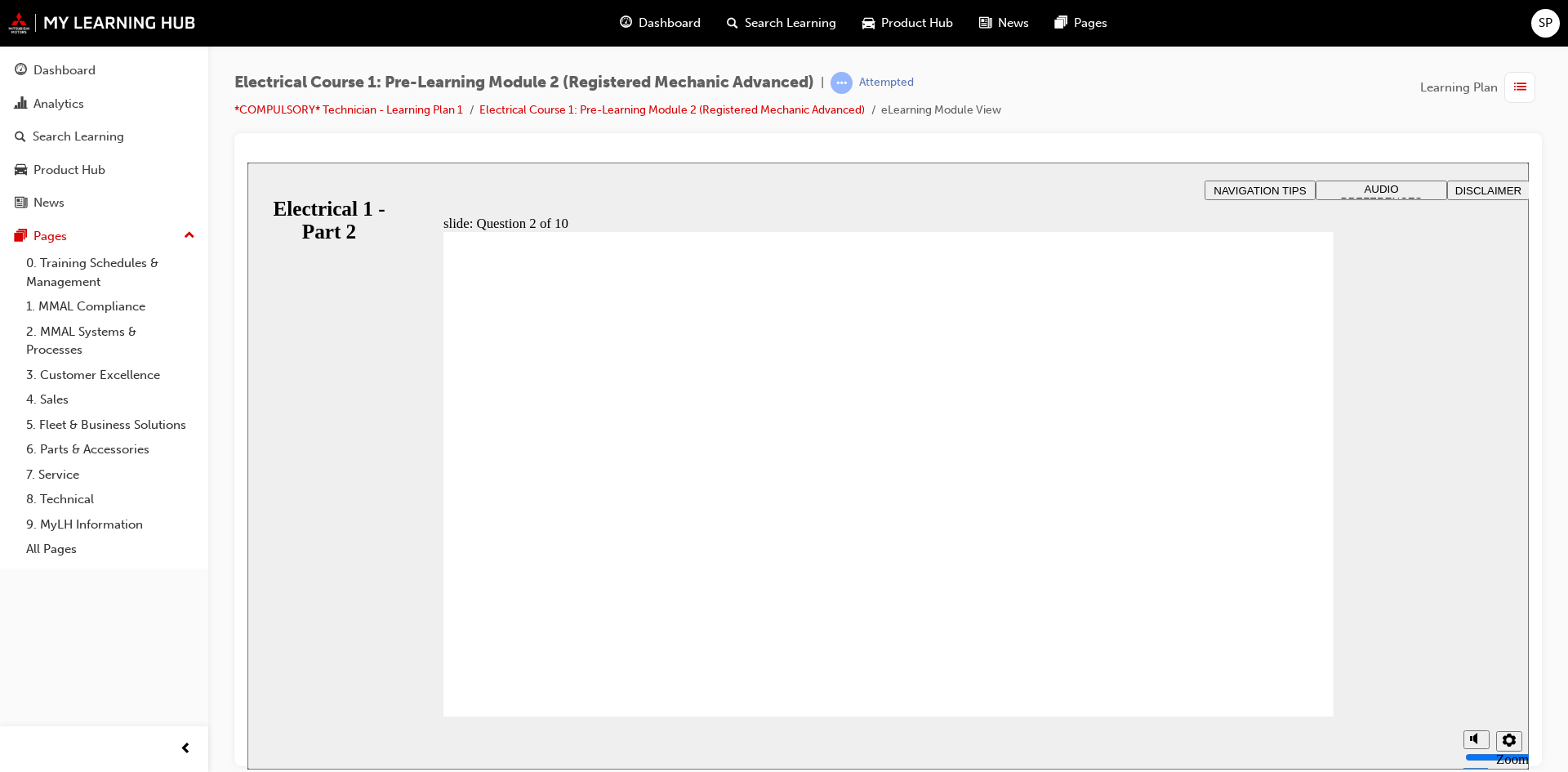
radio input "true"
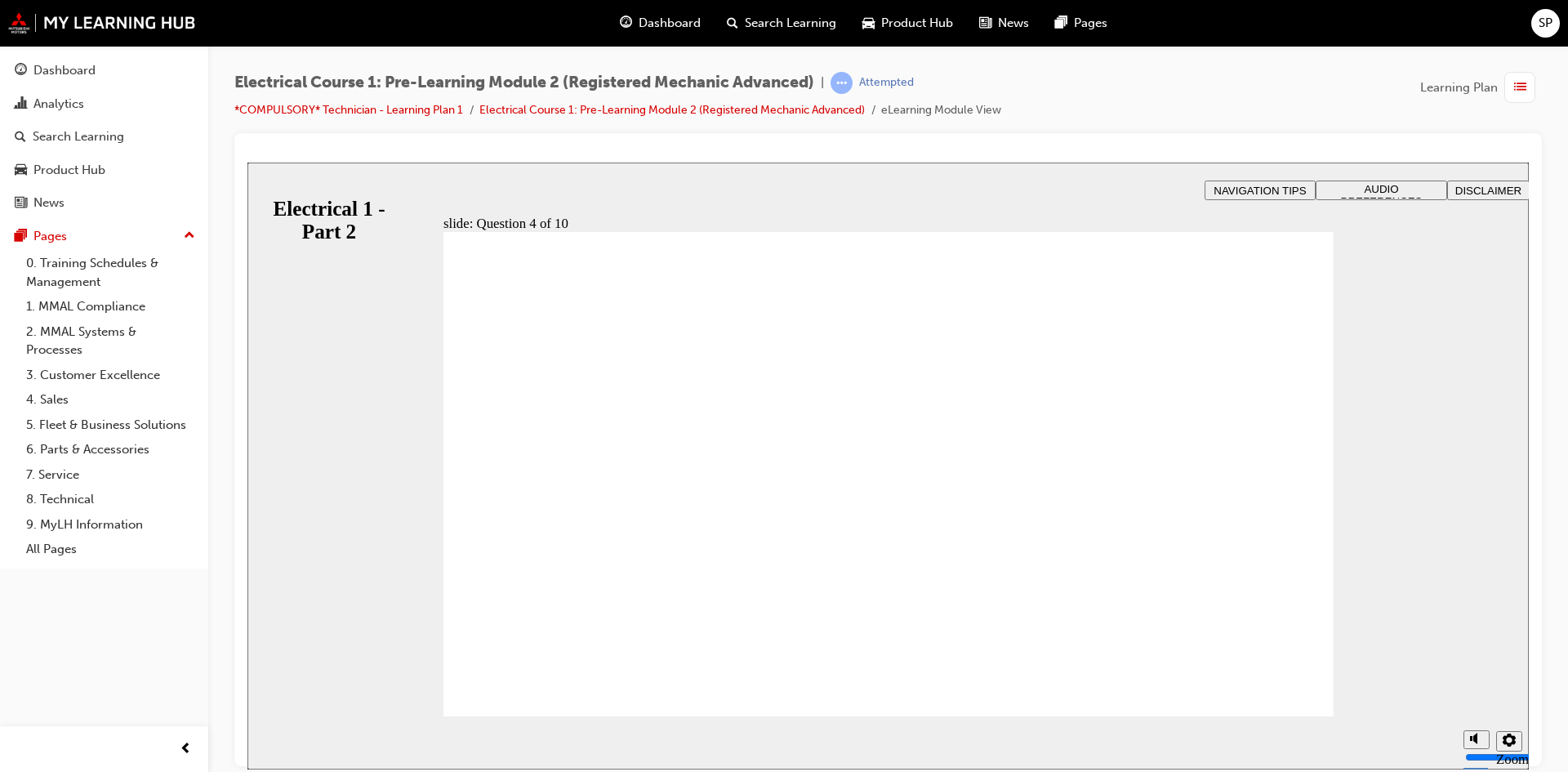
radio input "true"
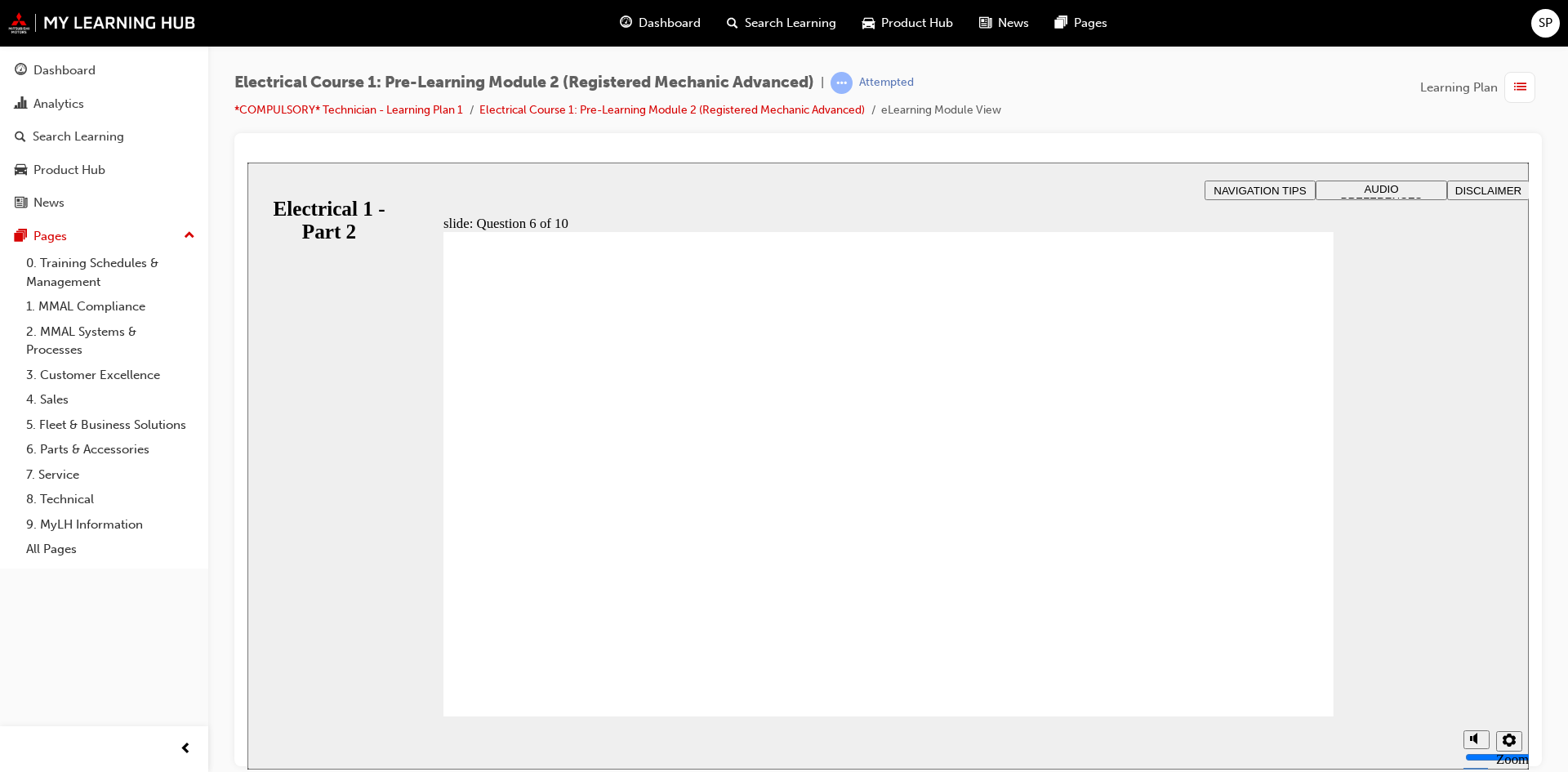
radio input "true"
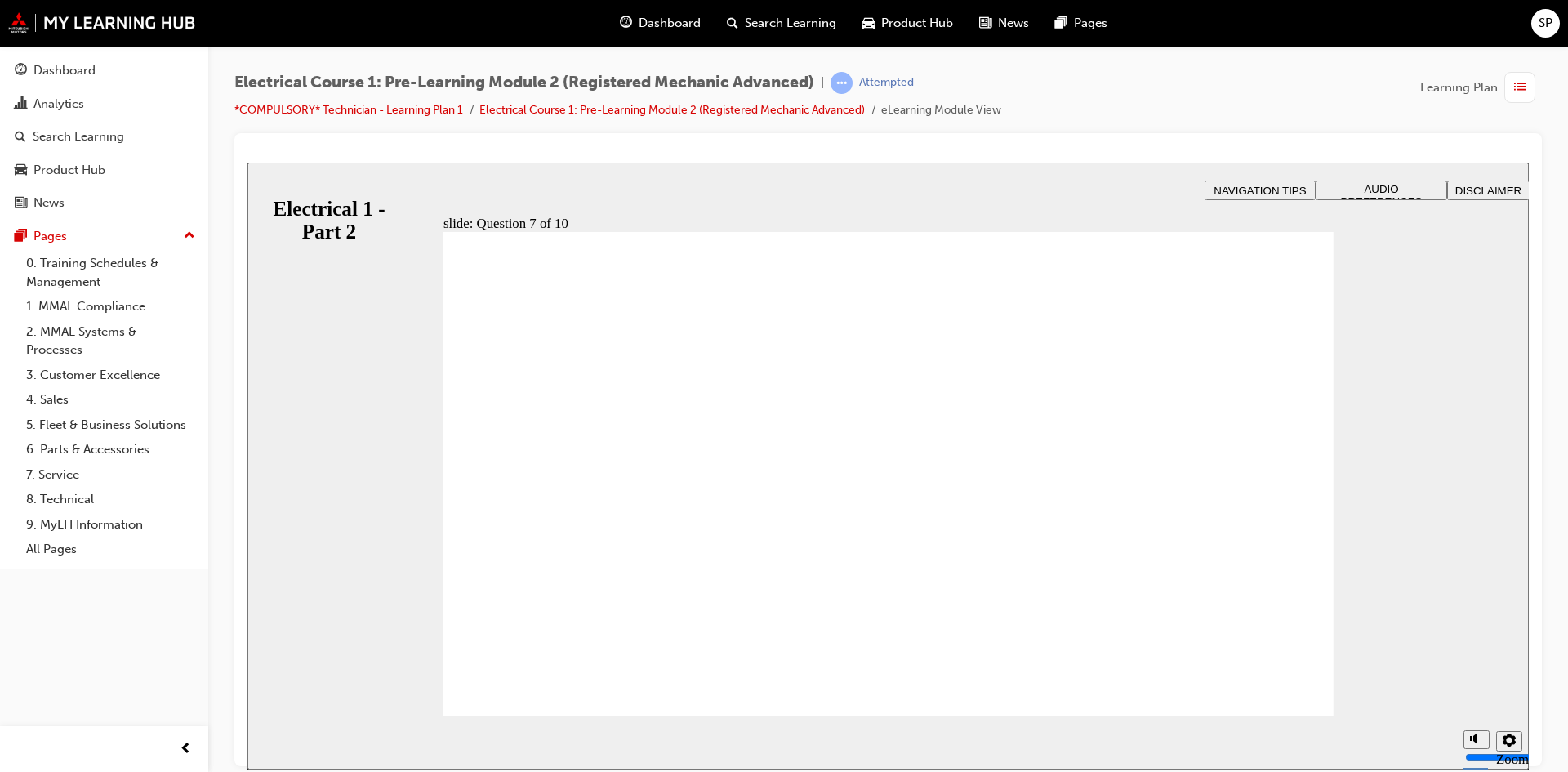
radio input "true"
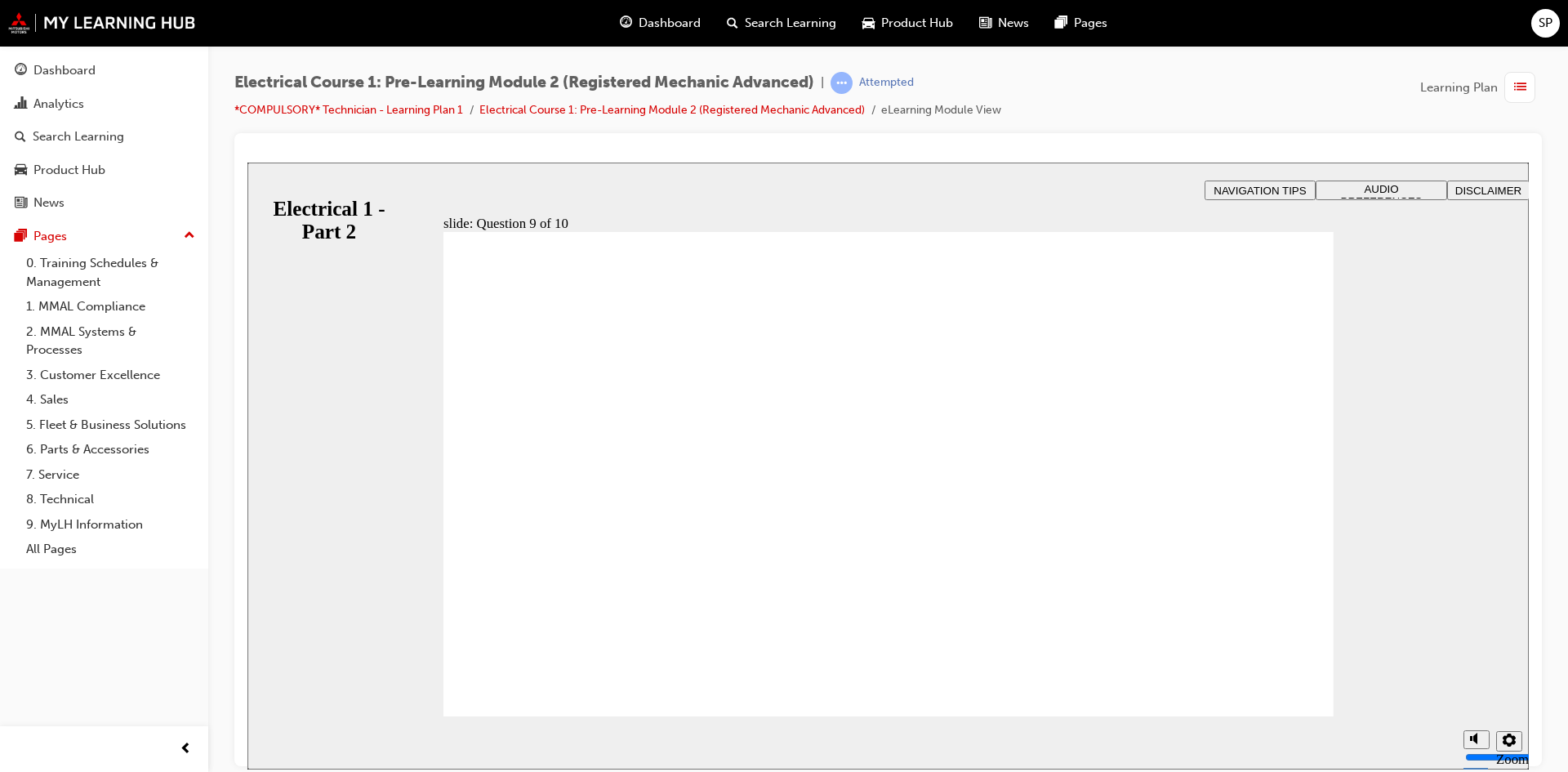
radio input "true"
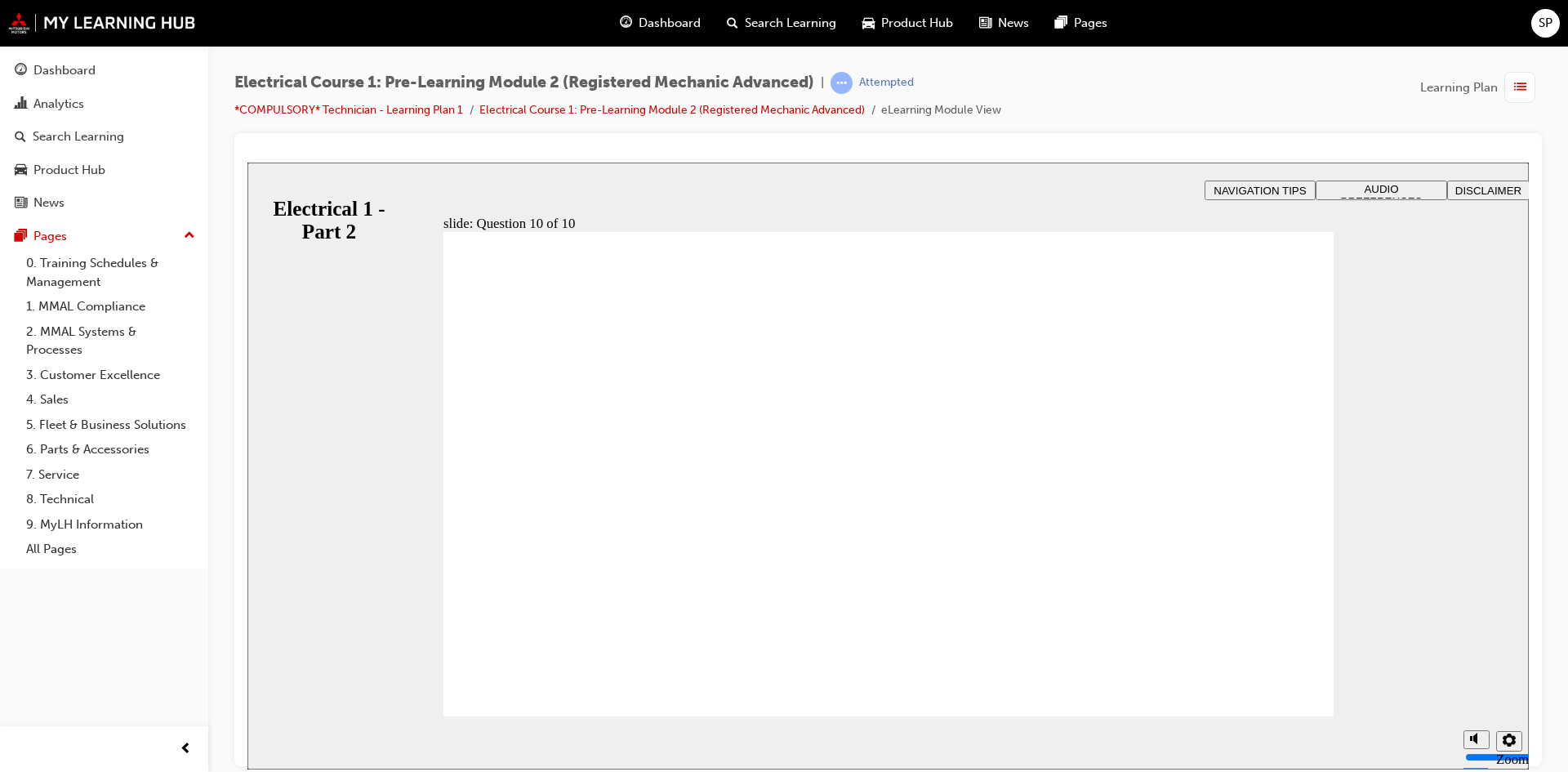
radio input "true"
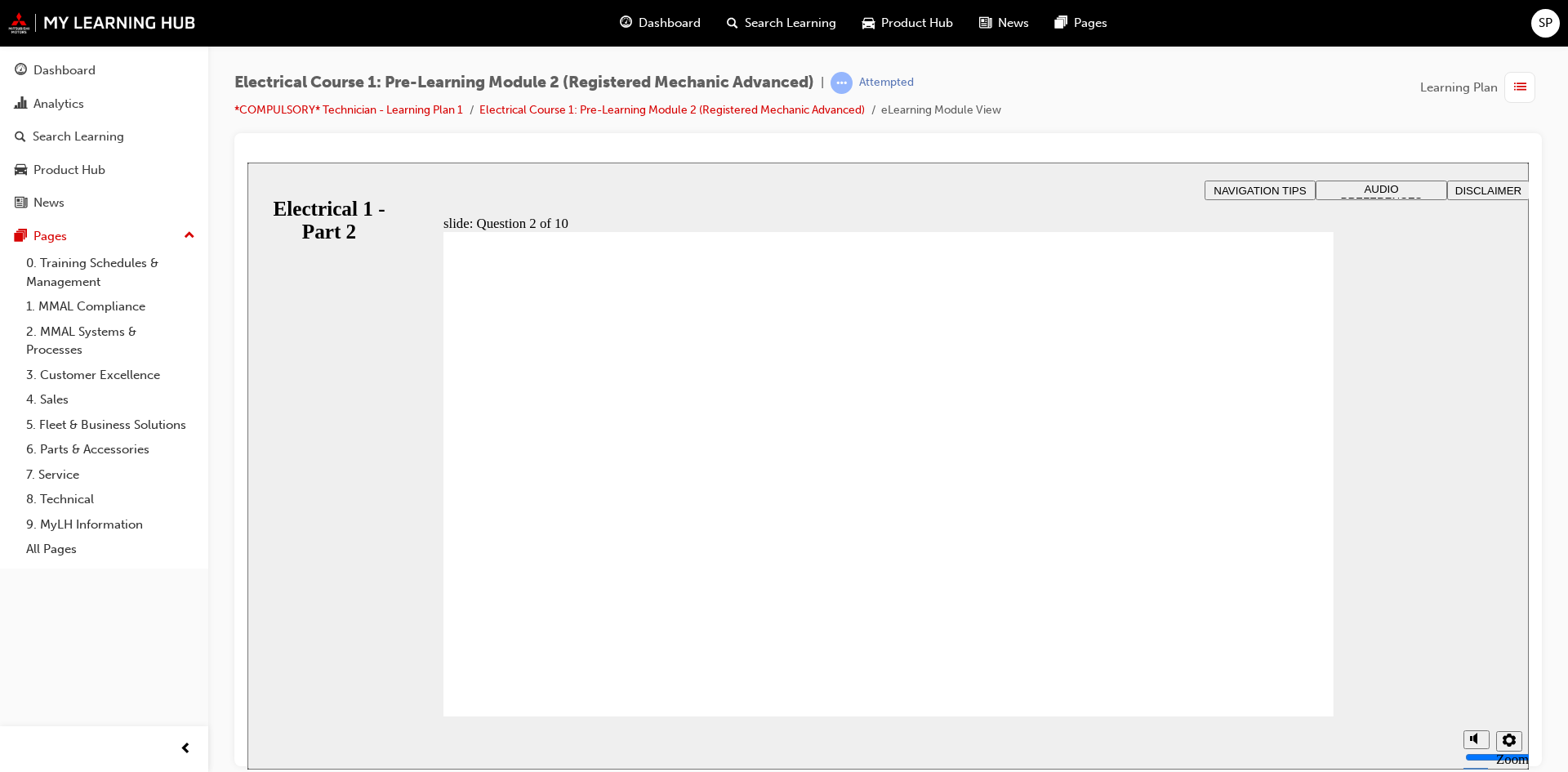
radio input "true"
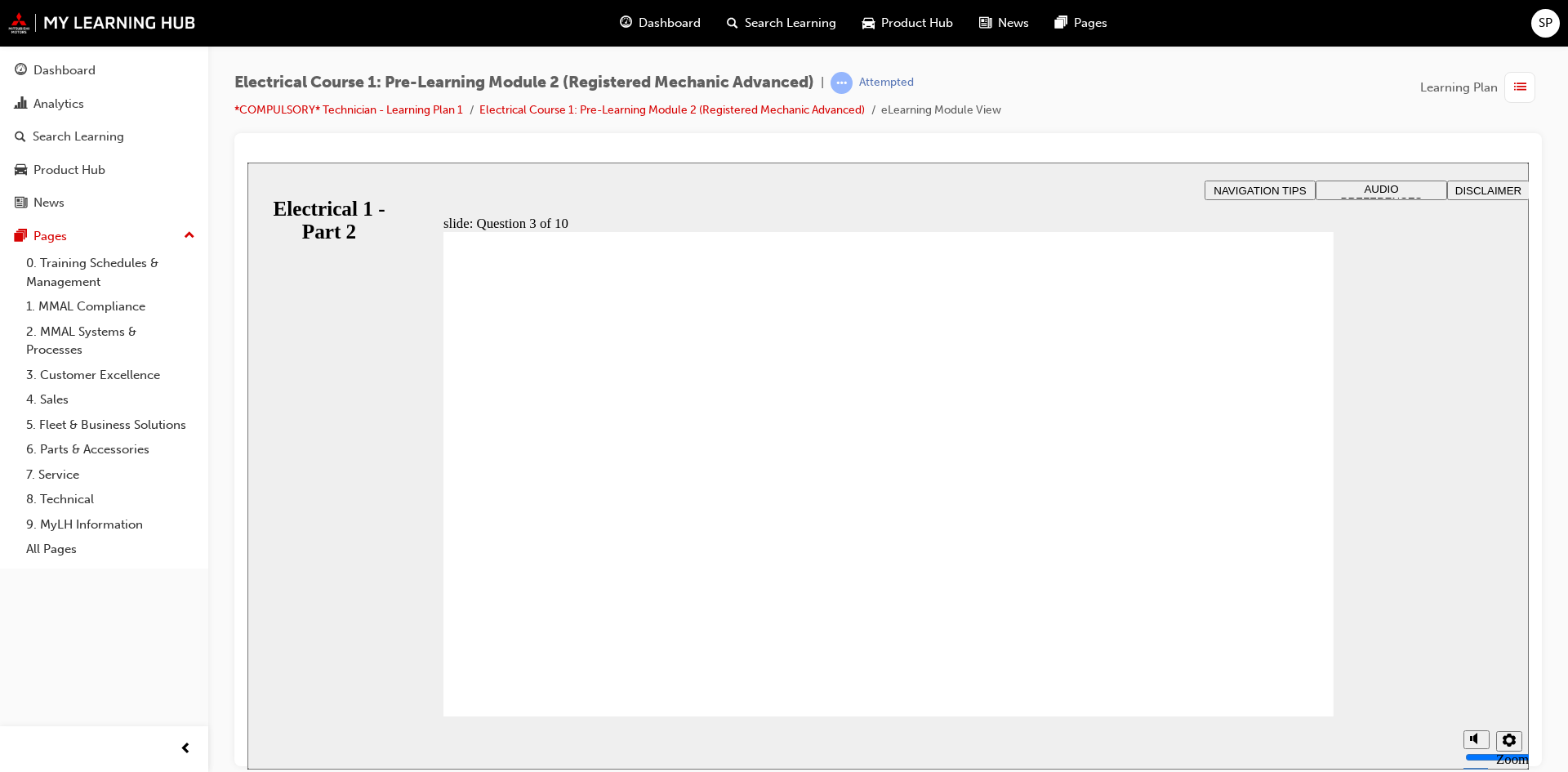
radio input "true"
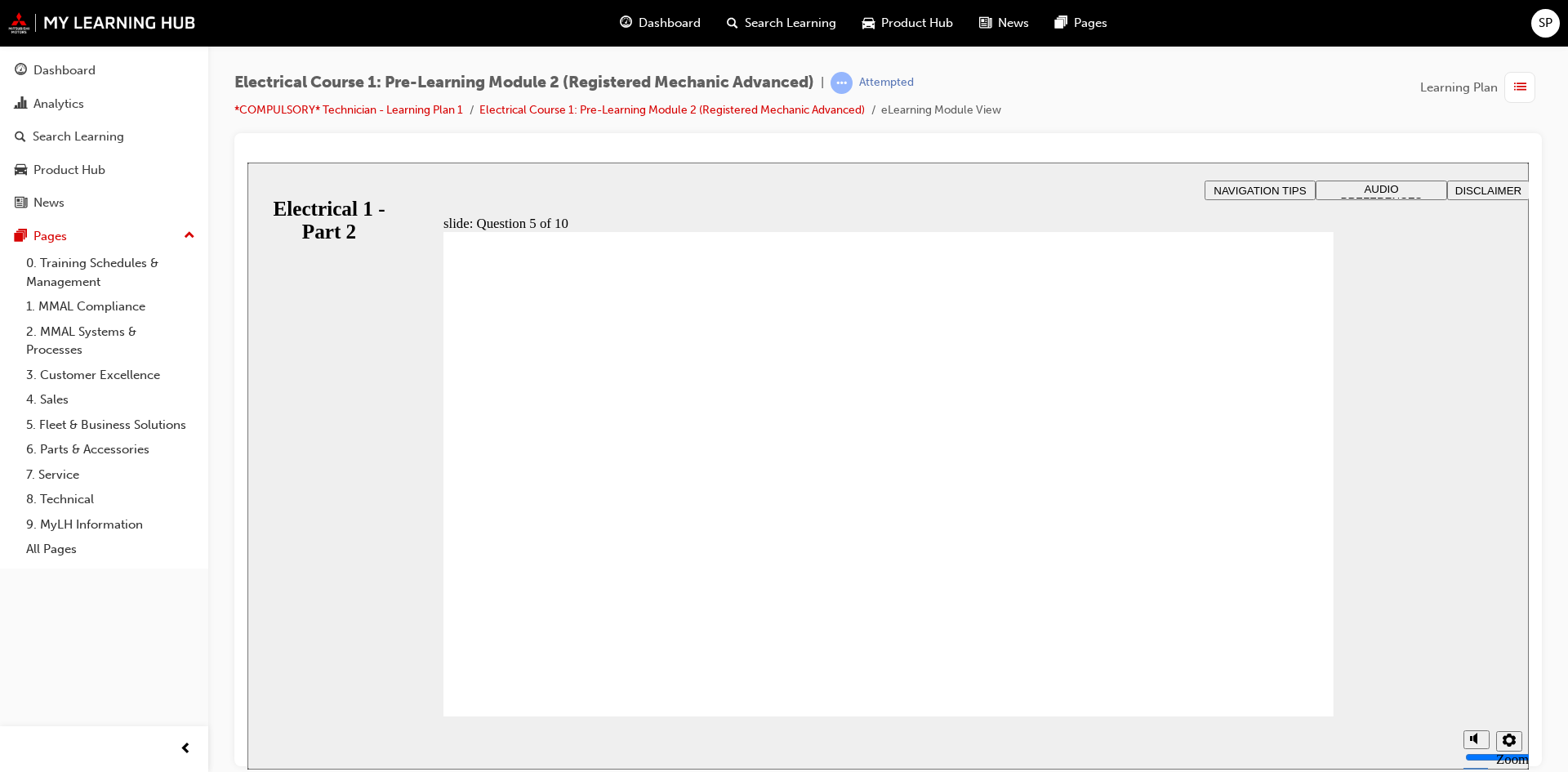
radio input "true"
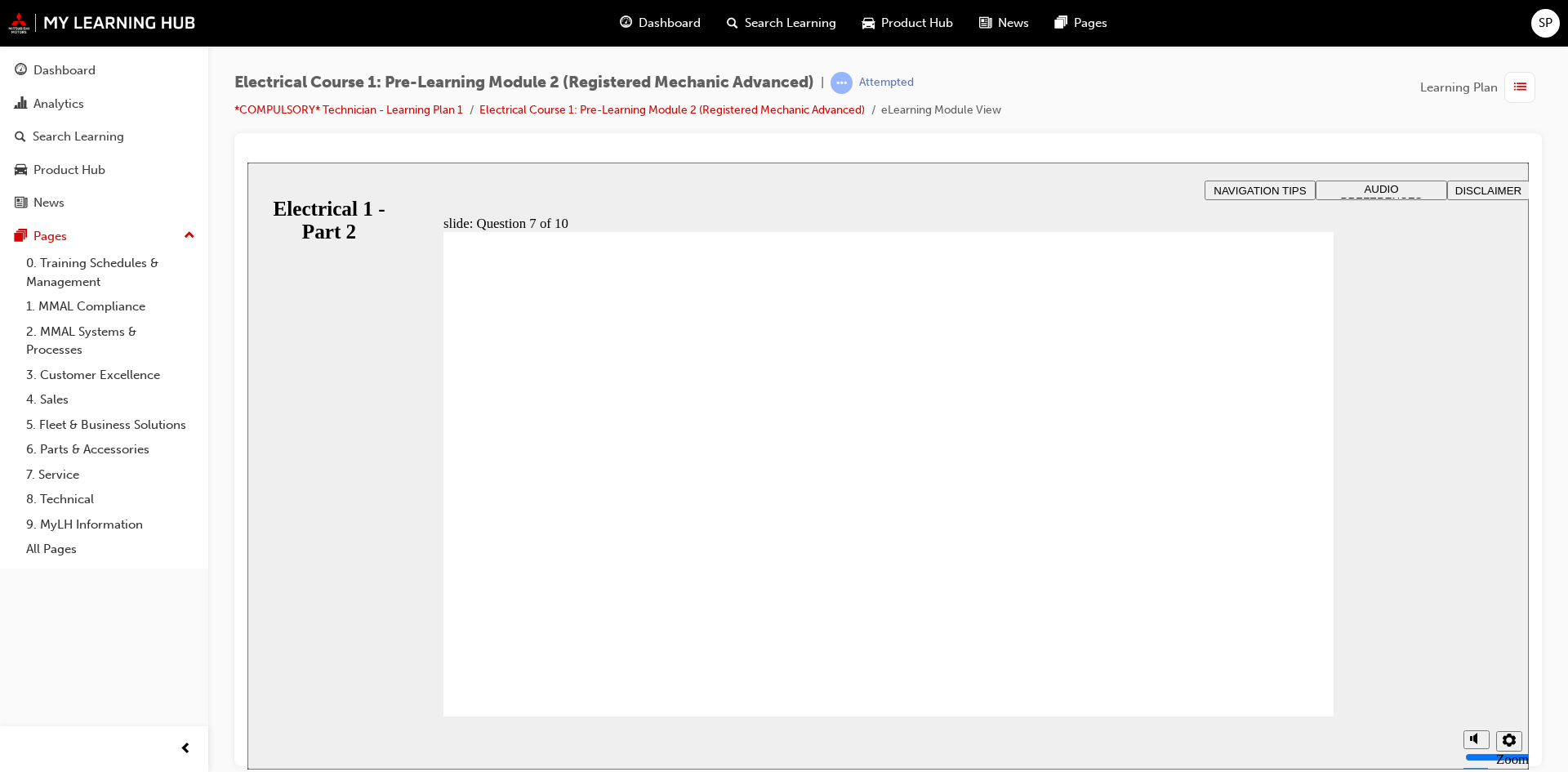
radio input "true"
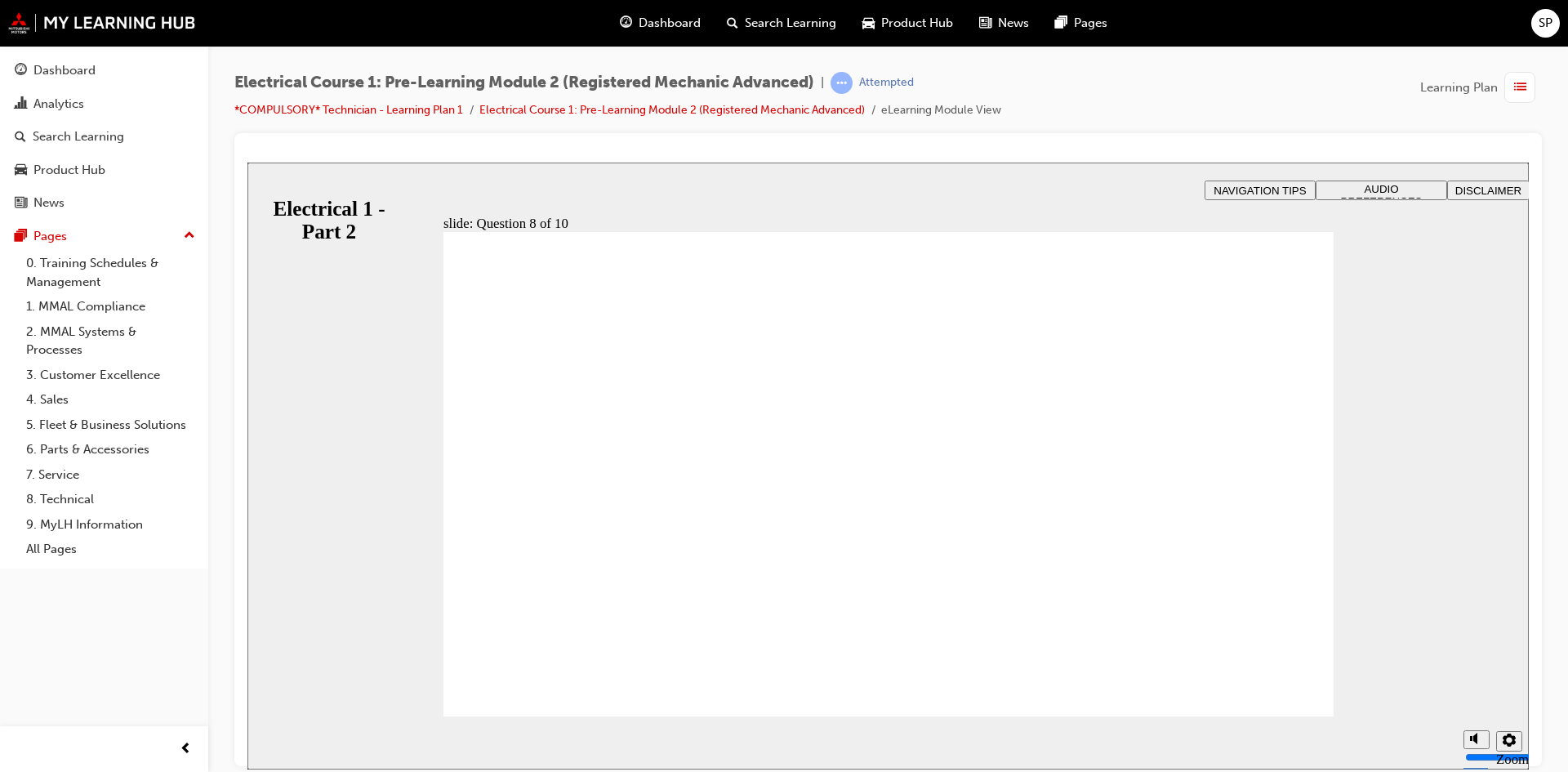
radio input "true"
